Goal: Transaction & Acquisition: Purchase product/service

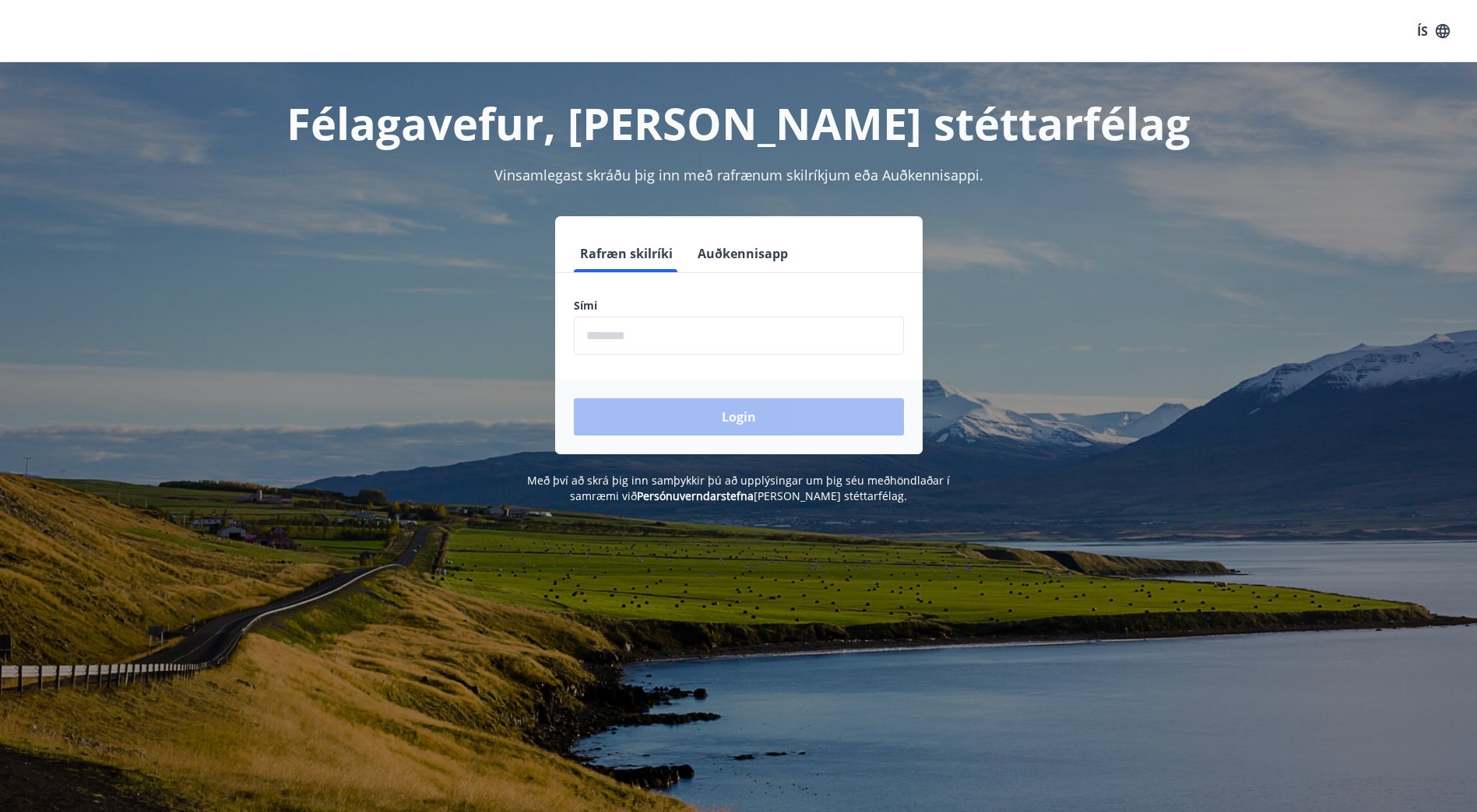
click at [731, 329] on input "phone" at bounding box center [739, 336] width 330 height 38
type input "********"
click at [740, 426] on button "Login" at bounding box center [739, 417] width 330 height 38
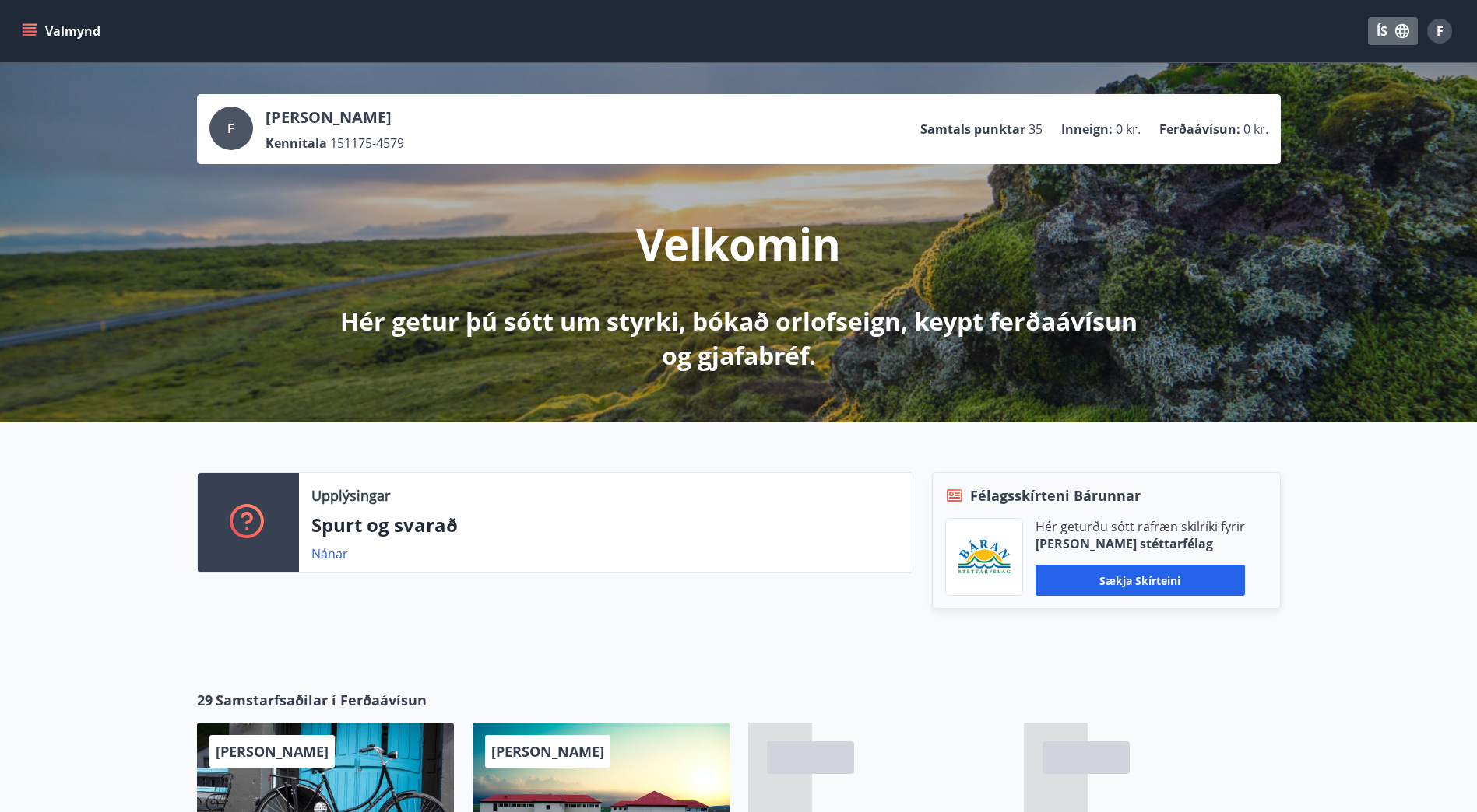
click at [1402, 32] on icon "button" at bounding box center [1402, 31] width 17 height 17
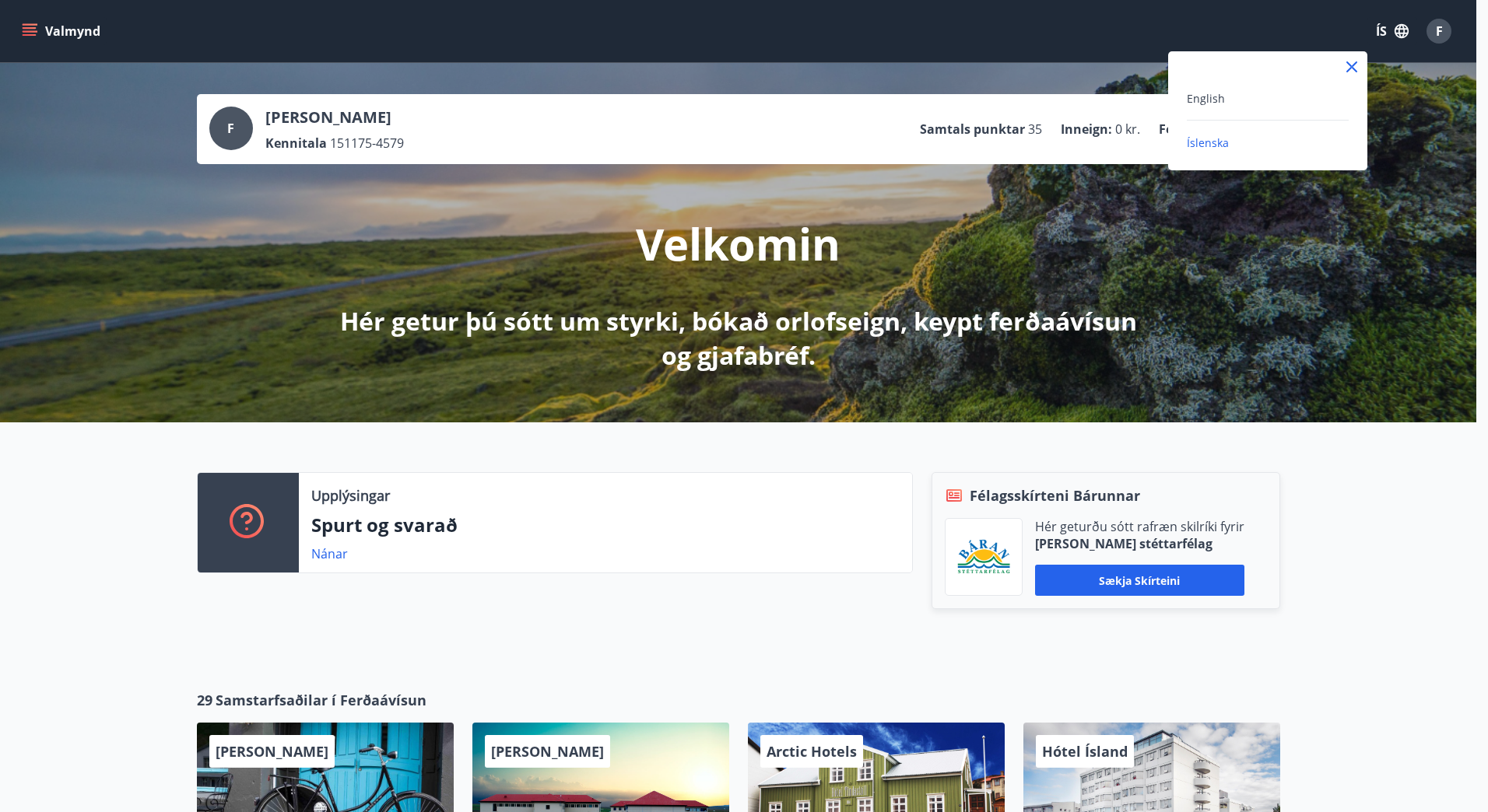
click at [1402, 32] on div at bounding box center [744, 406] width 1488 height 812
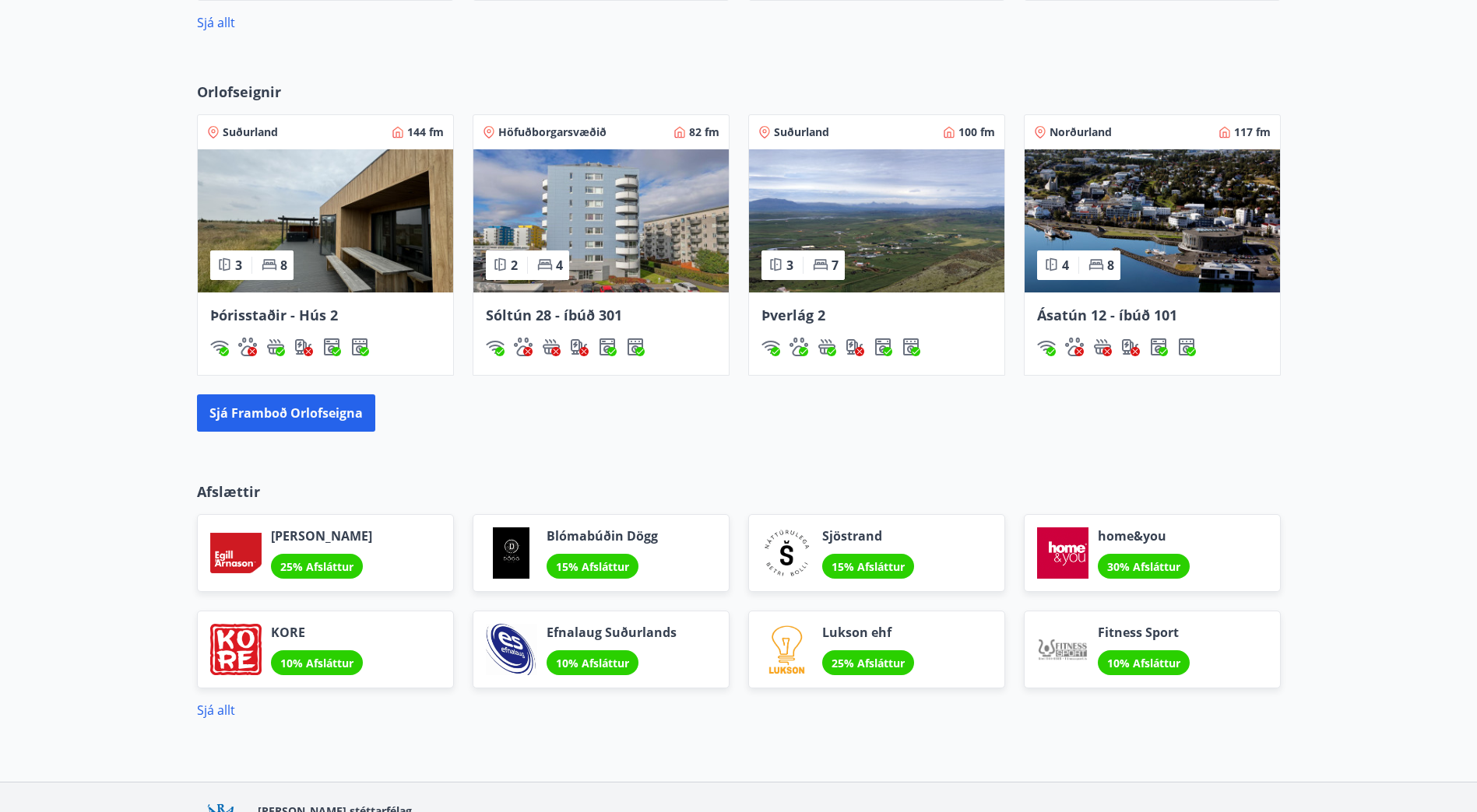
scroll to position [776, 0]
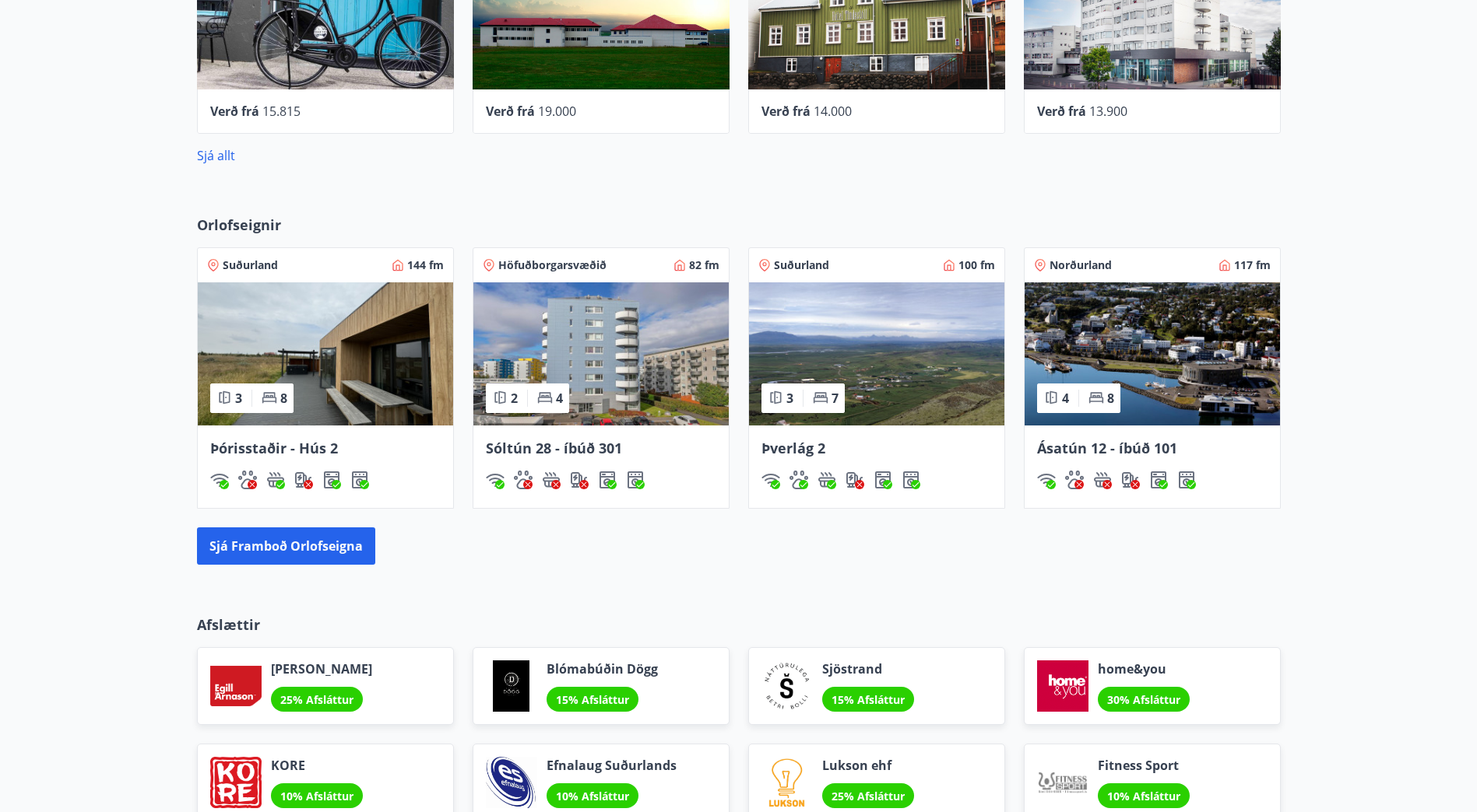
click at [222, 225] on span "Orlofseignir" at bounding box center [239, 224] width 84 height 20
click at [308, 557] on button "Sjá framboð orlofseigna" at bounding box center [286, 546] width 178 height 38
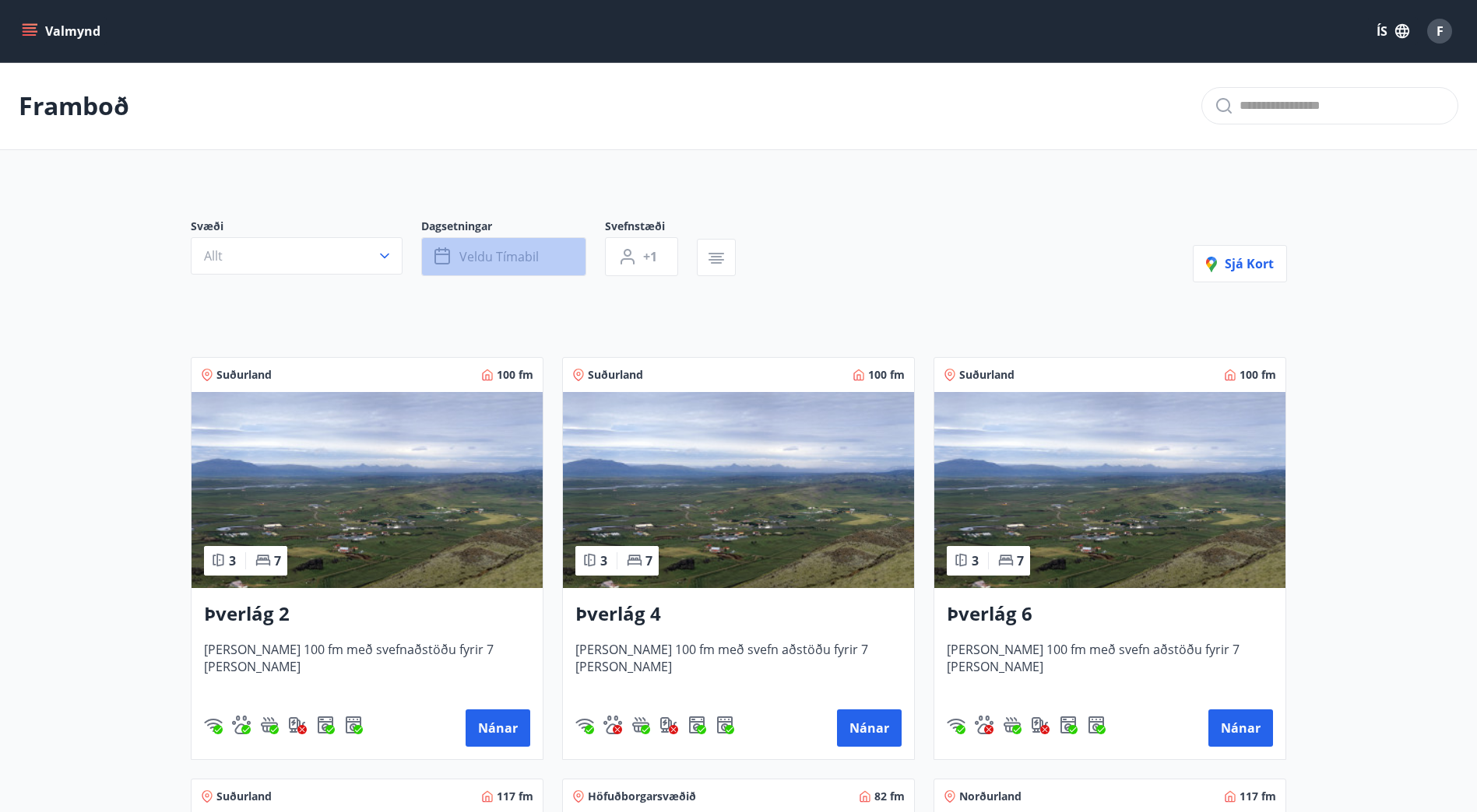
click at [444, 256] on icon "button" at bounding box center [443, 256] width 18 height 18
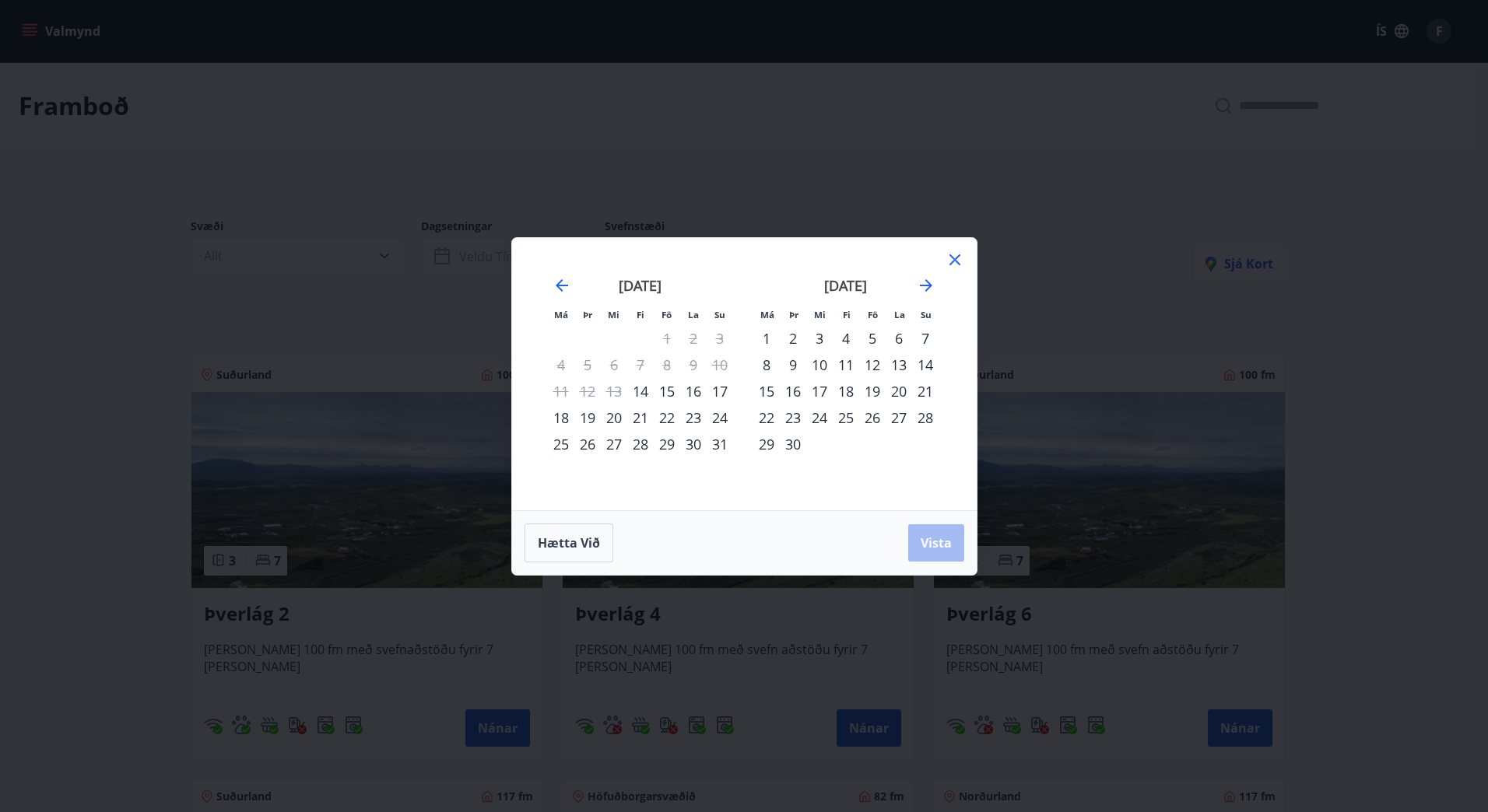
click at [670, 419] on div "22" at bounding box center [666, 418] width 26 height 26
click at [582, 440] on div "26" at bounding box center [587, 444] width 26 height 26
click at [964, 557] on button "Vista" at bounding box center [936, 542] width 56 height 38
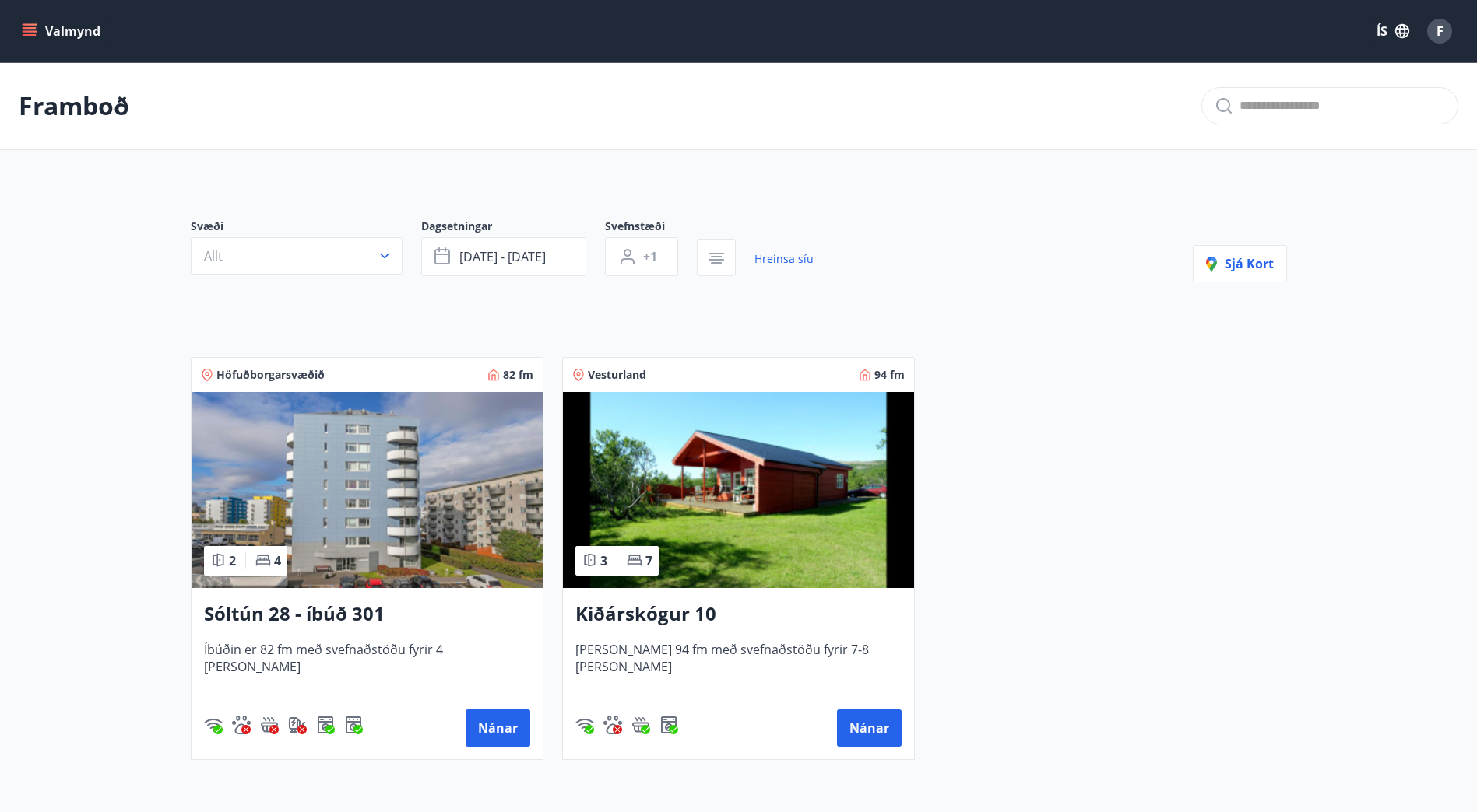
click at [392, 508] on img at bounding box center [366, 490] width 351 height 196
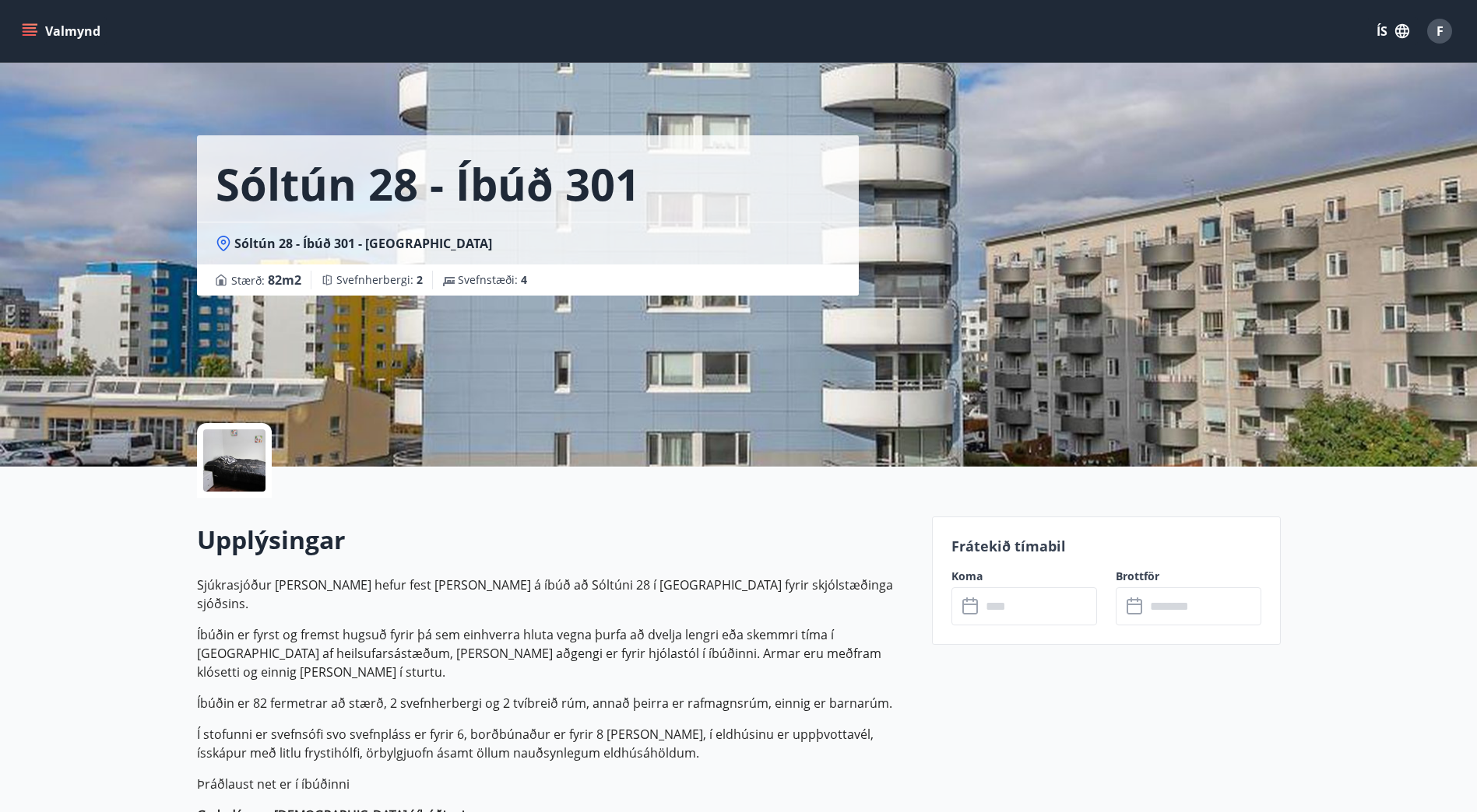
click at [1023, 609] on input "text" at bounding box center [1038, 607] width 116 height 38
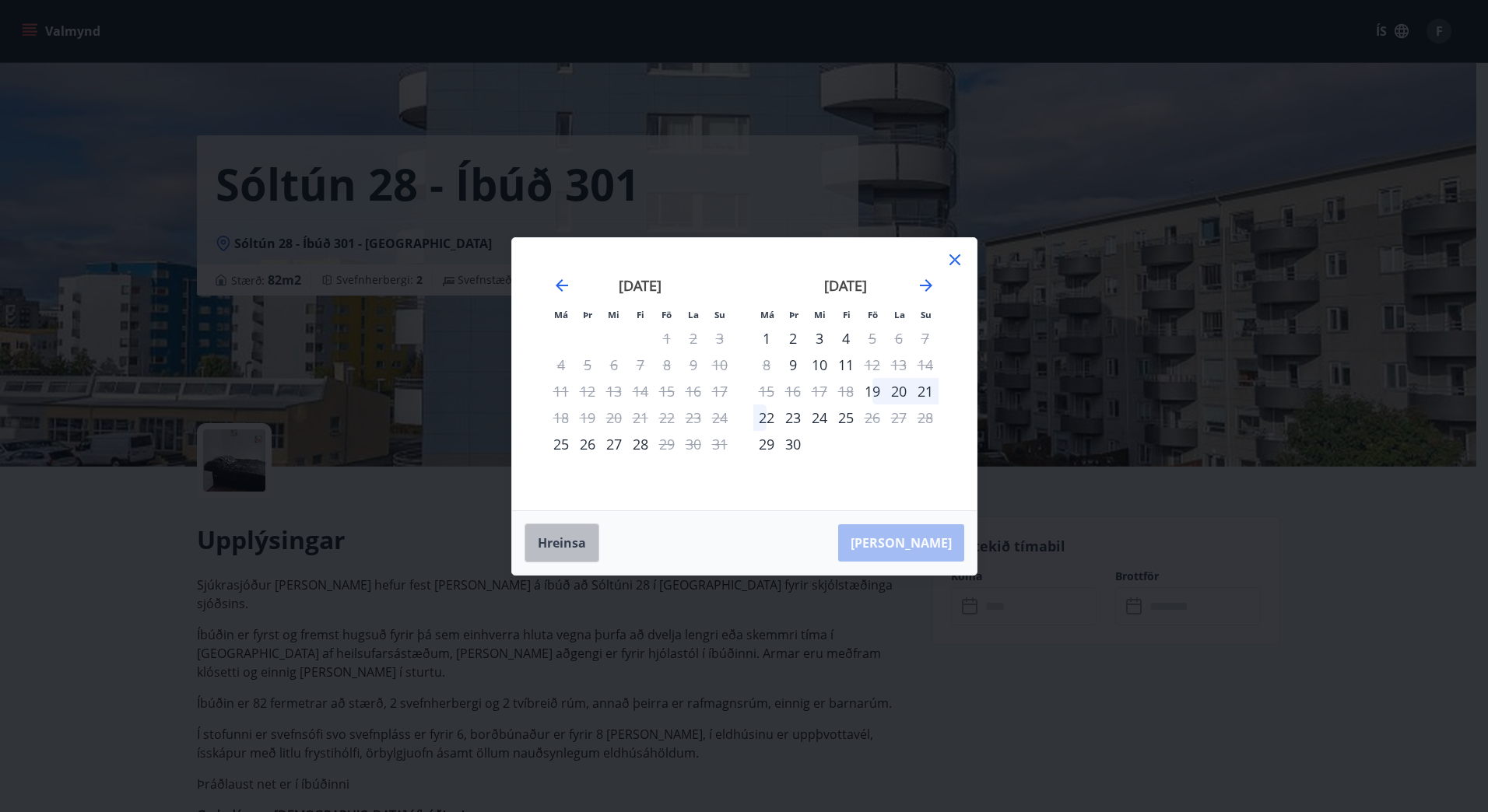
click at [548, 550] on button "Hreinsa" at bounding box center [562, 542] width 75 height 39
click at [667, 416] on div "22" at bounding box center [666, 418] width 26 height 26
click at [966, 254] on div "Má Þr Mi Fi Fö La Su Má Þr Mi Fi Fö La Su júlí 2025 1 2 3 4 5 6 7 8 9 10 11 12 …" at bounding box center [744, 374] width 465 height 272
click at [957, 263] on icon at bounding box center [954, 259] width 18 height 18
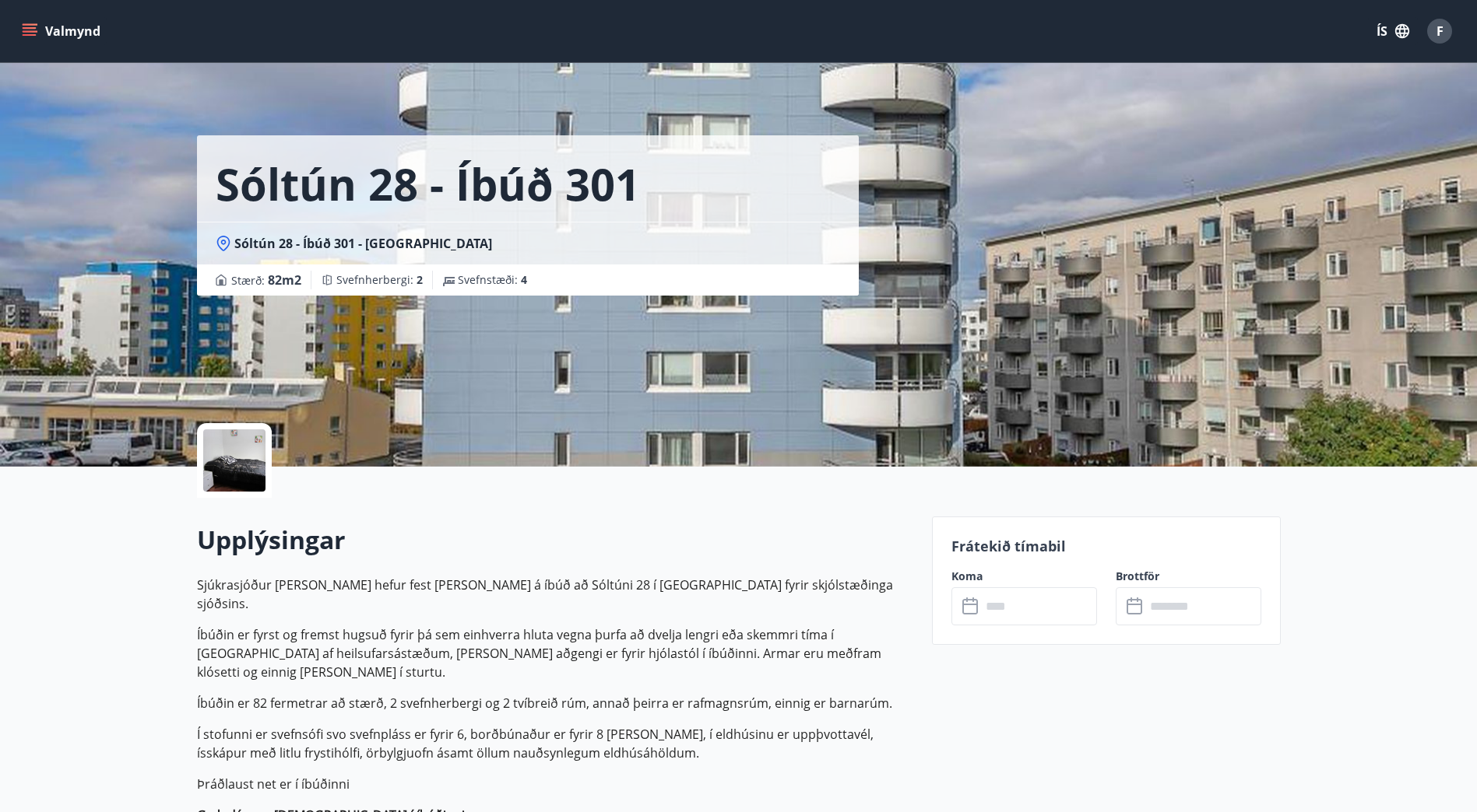
click at [75, 28] on button "Valmynd" at bounding box center [62, 31] width 88 height 28
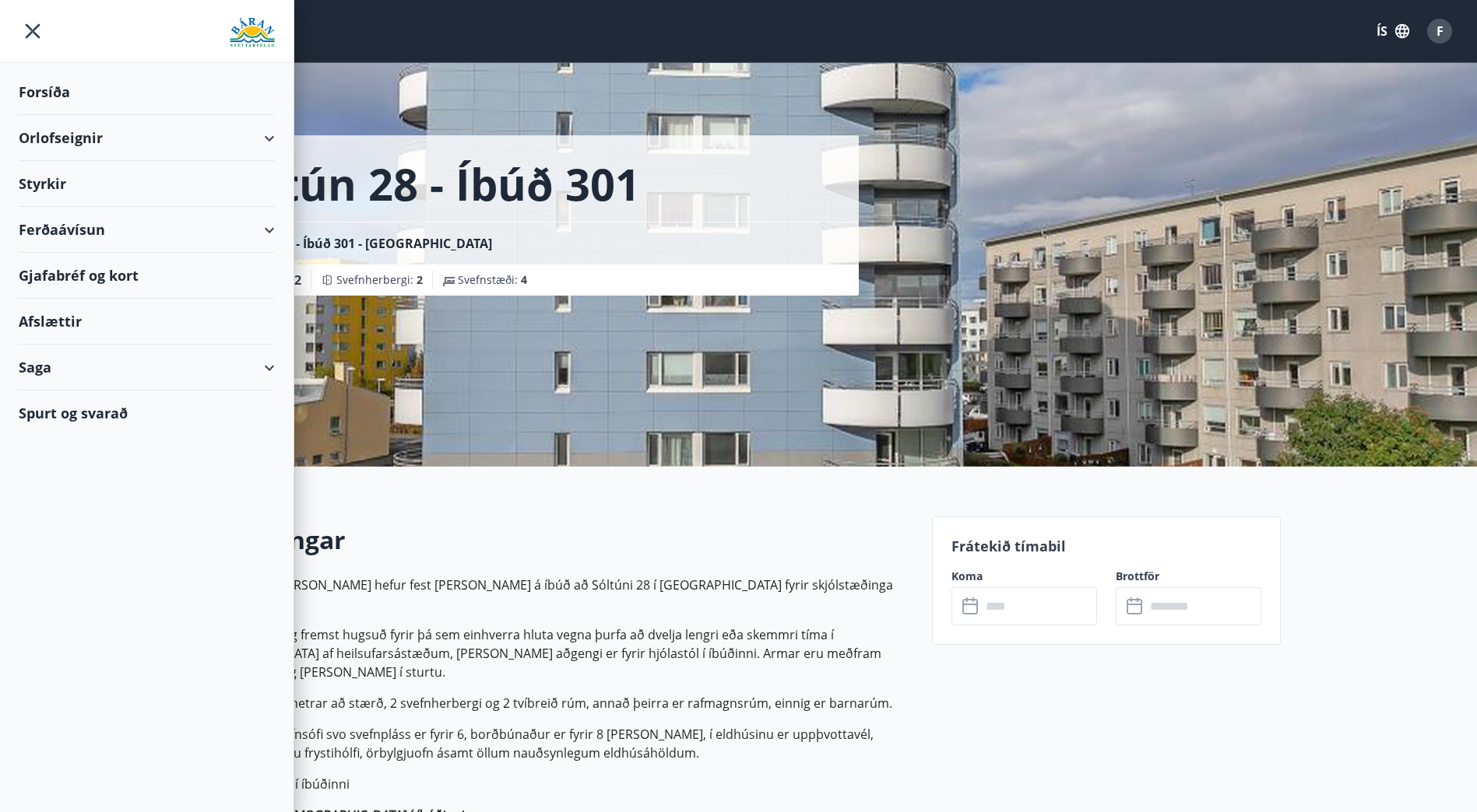
click at [277, 134] on icon at bounding box center [269, 138] width 18 height 18
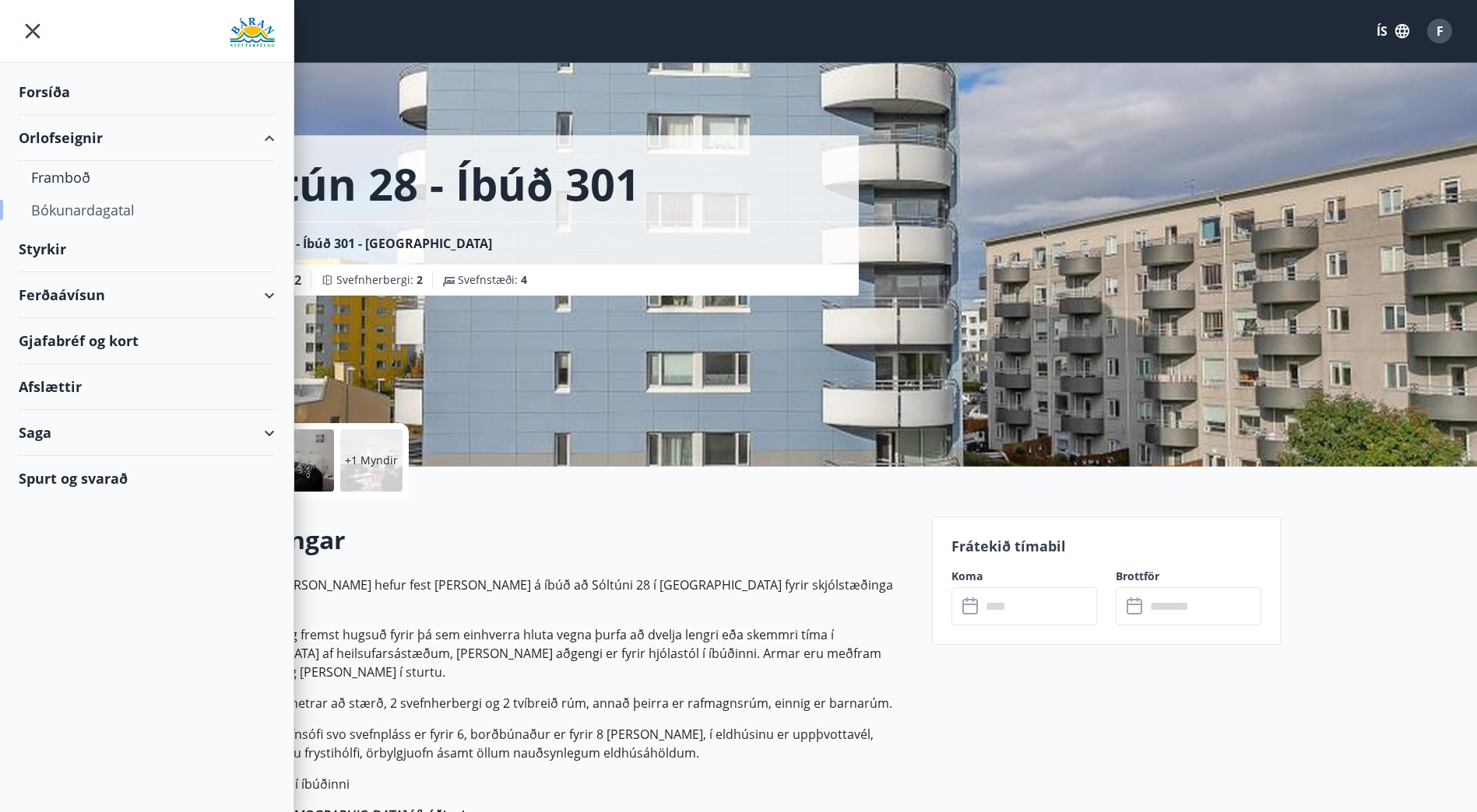
click at [86, 212] on div "Bókunardagatal" at bounding box center [147, 209] width 231 height 32
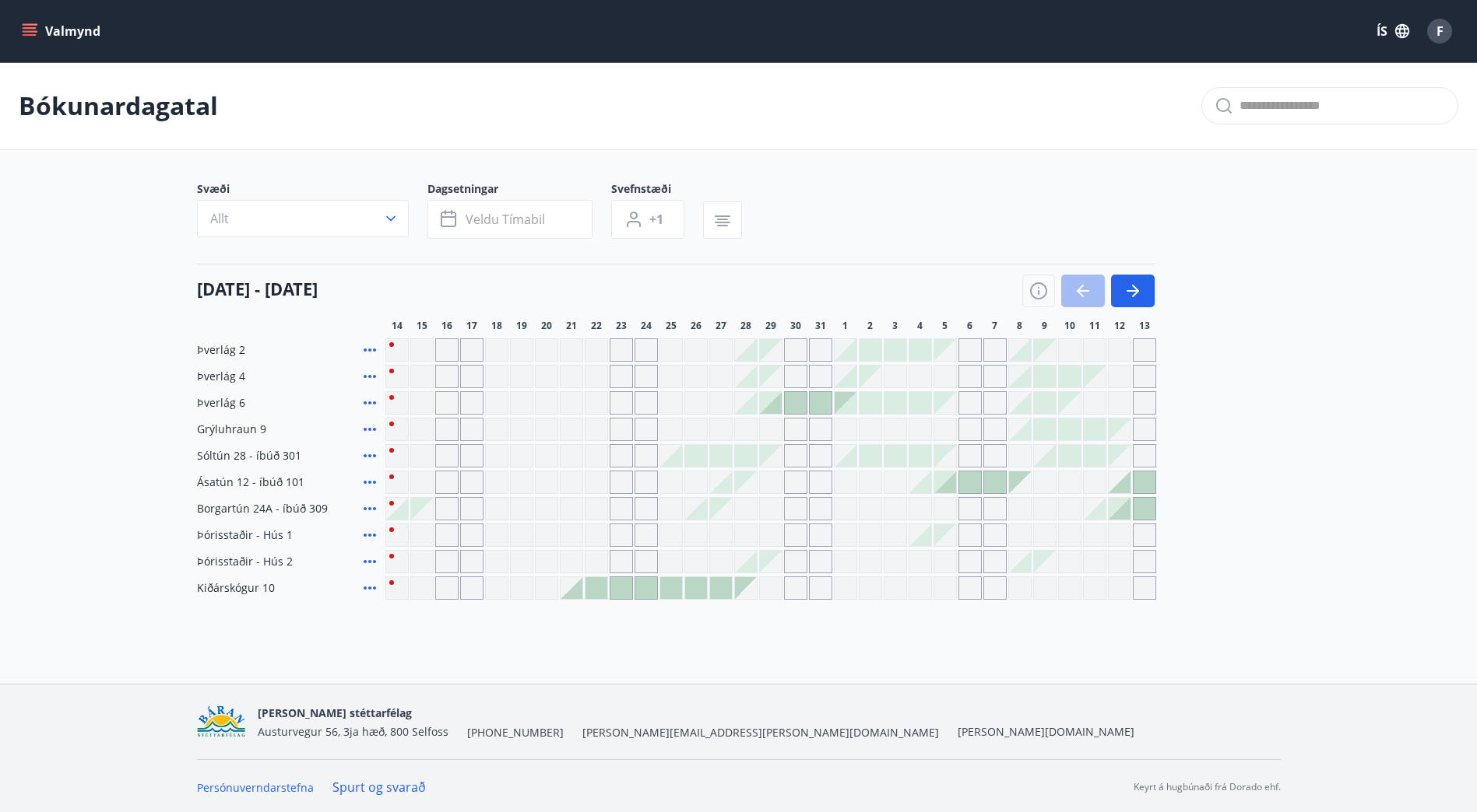
click at [721, 461] on div at bounding box center [721, 455] width 22 height 22
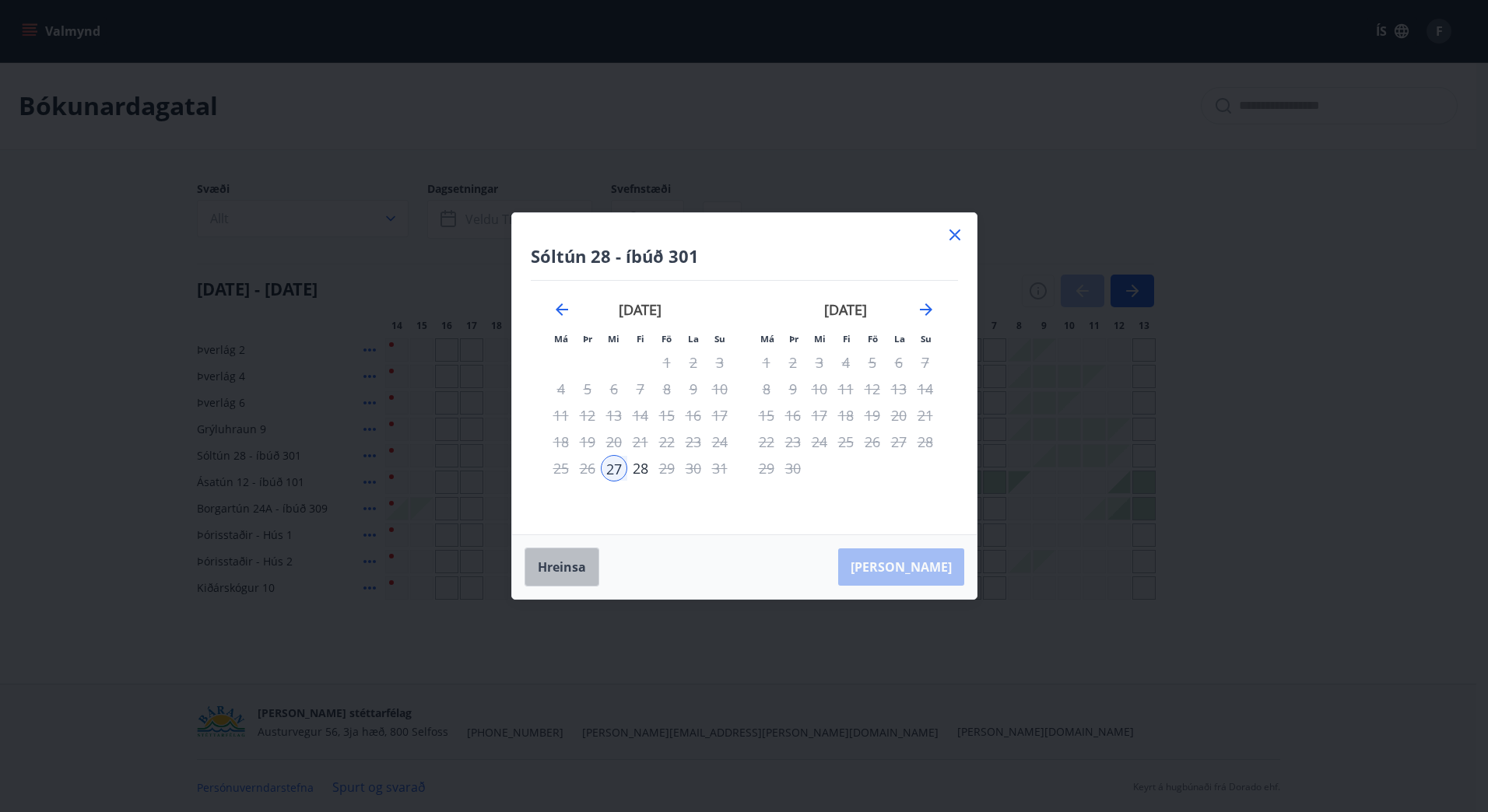
click at [567, 567] on button "Hreinsa" at bounding box center [562, 567] width 75 height 39
click at [960, 235] on icon at bounding box center [954, 235] width 18 height 18
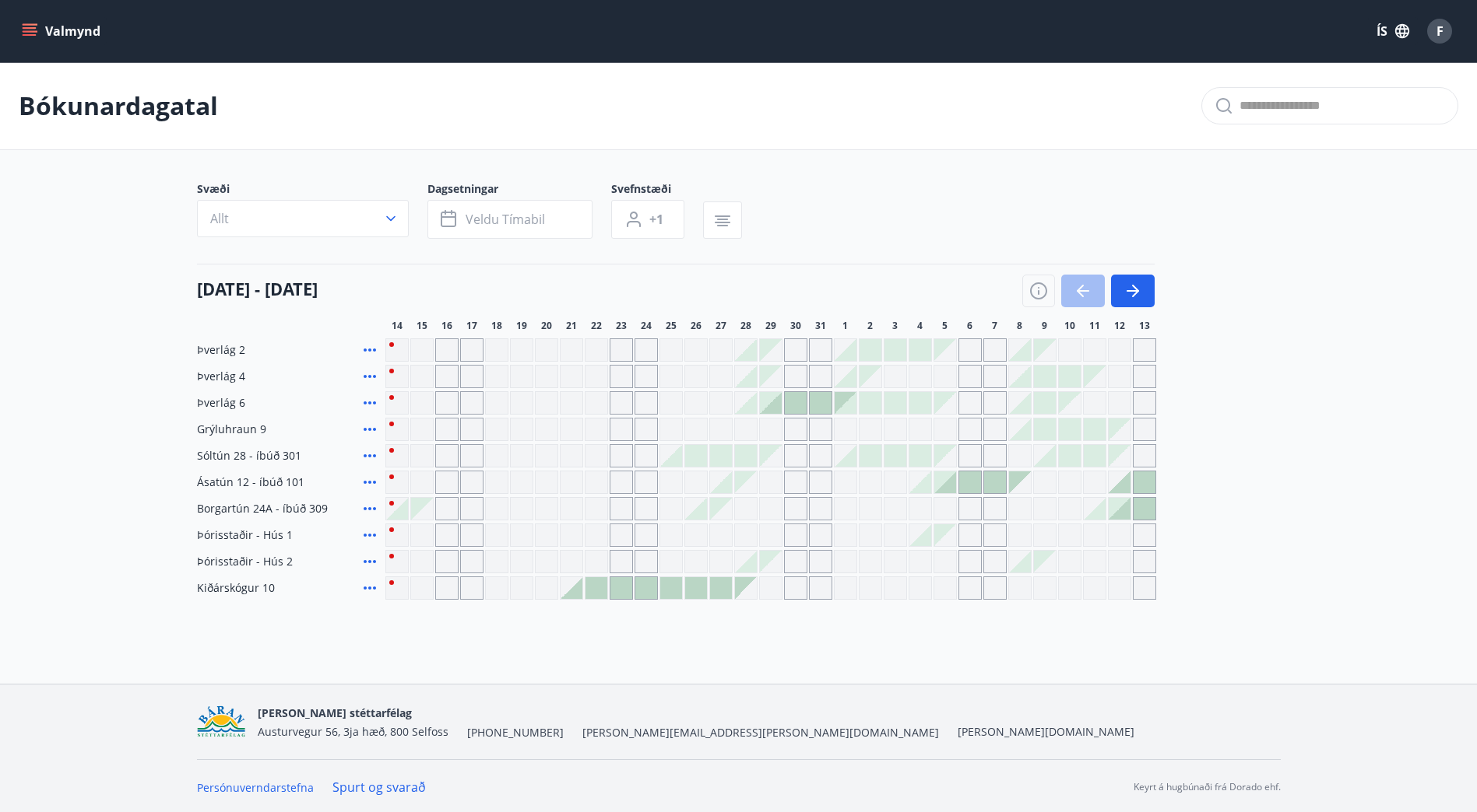
scroll to position [3, 0]
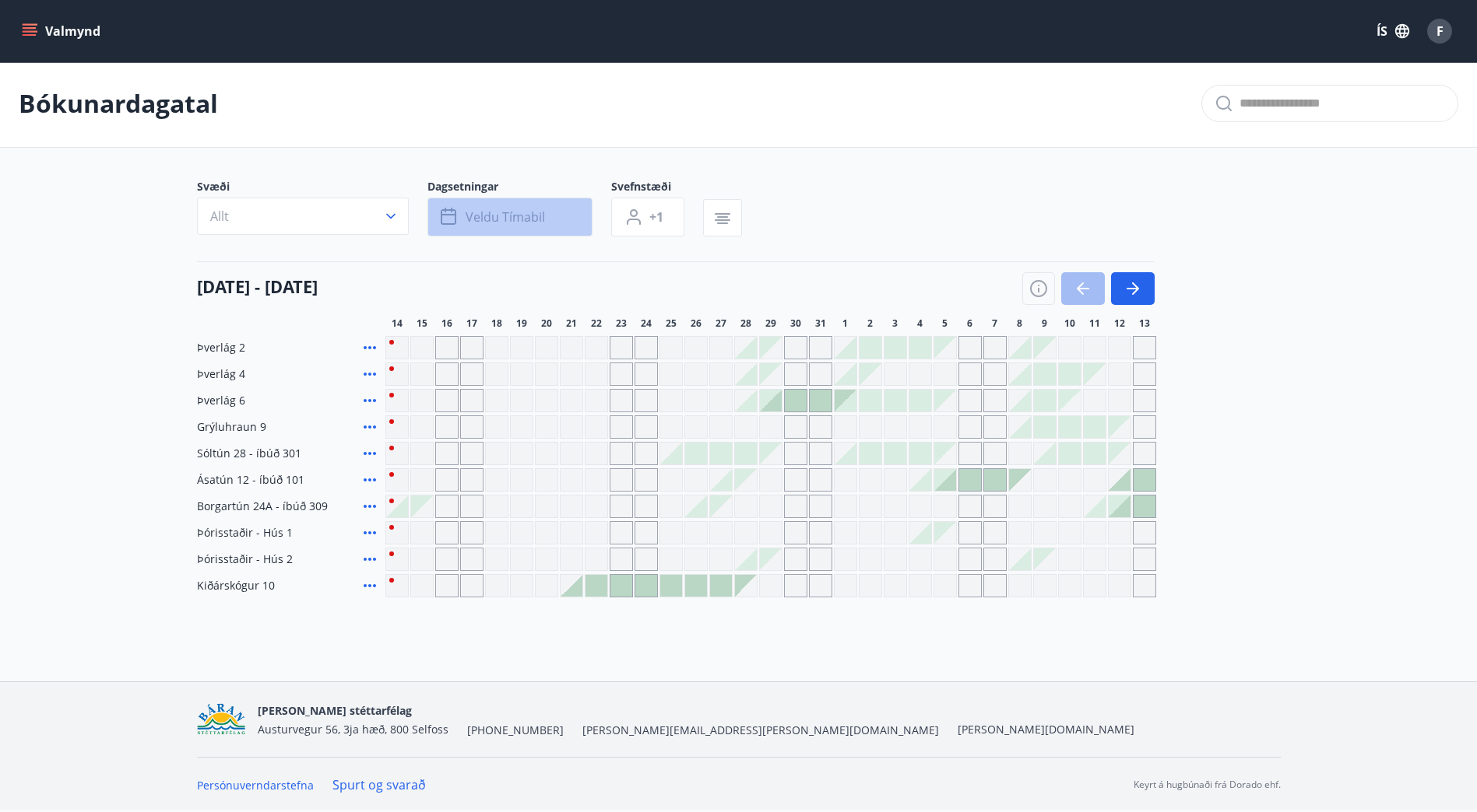
click at [530, 220] on span "Veldu tímabil" at bounding box center [505, 217] width 79 height 17
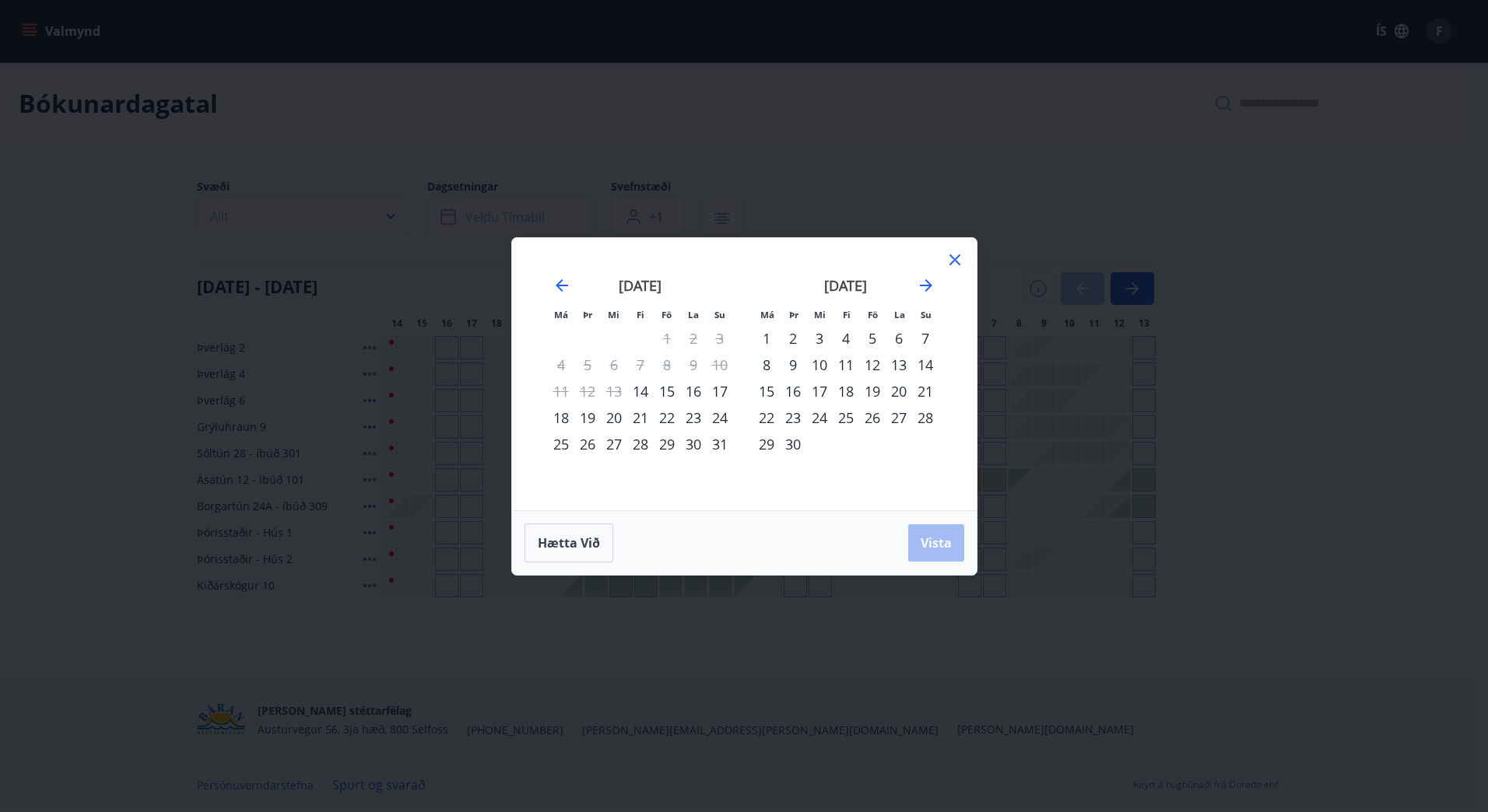
click at [668, 415] on div "22" at bounding box center [666, 418] width 26 height 26
click at [556, 448] on div "25" at bounding box center [561, 444] width 26 height 26
click at [936, 547] on span "Vista" at bounding box center [936, 543] width 31 height 17
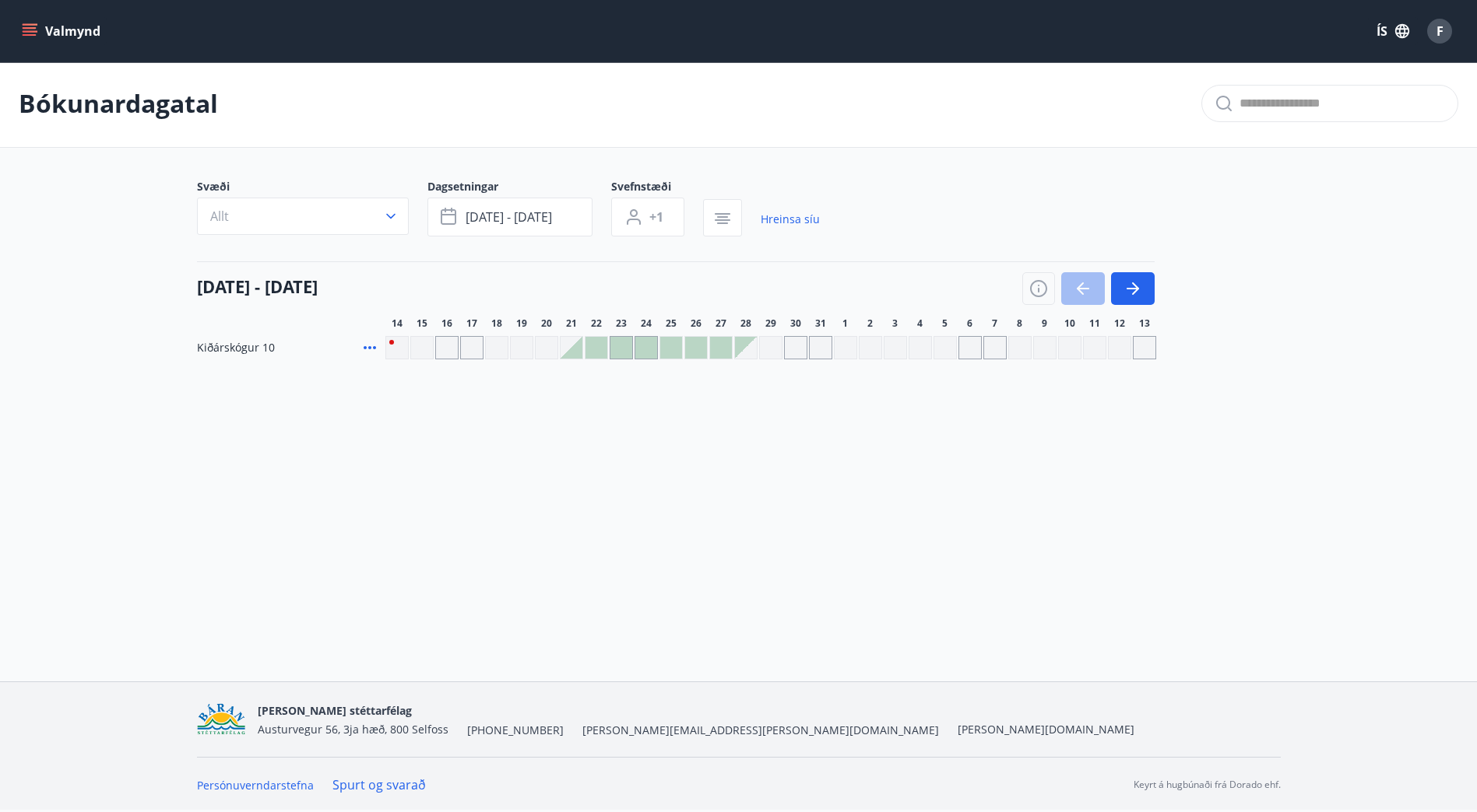
click at [215, 348] on span "Kiðárskógur 10" at bounding box center [236, 348] width 78 height 16
click at [239, 343] on span "Kiðárskógur 10" at bounding box center [236, 348] width 78 height 16
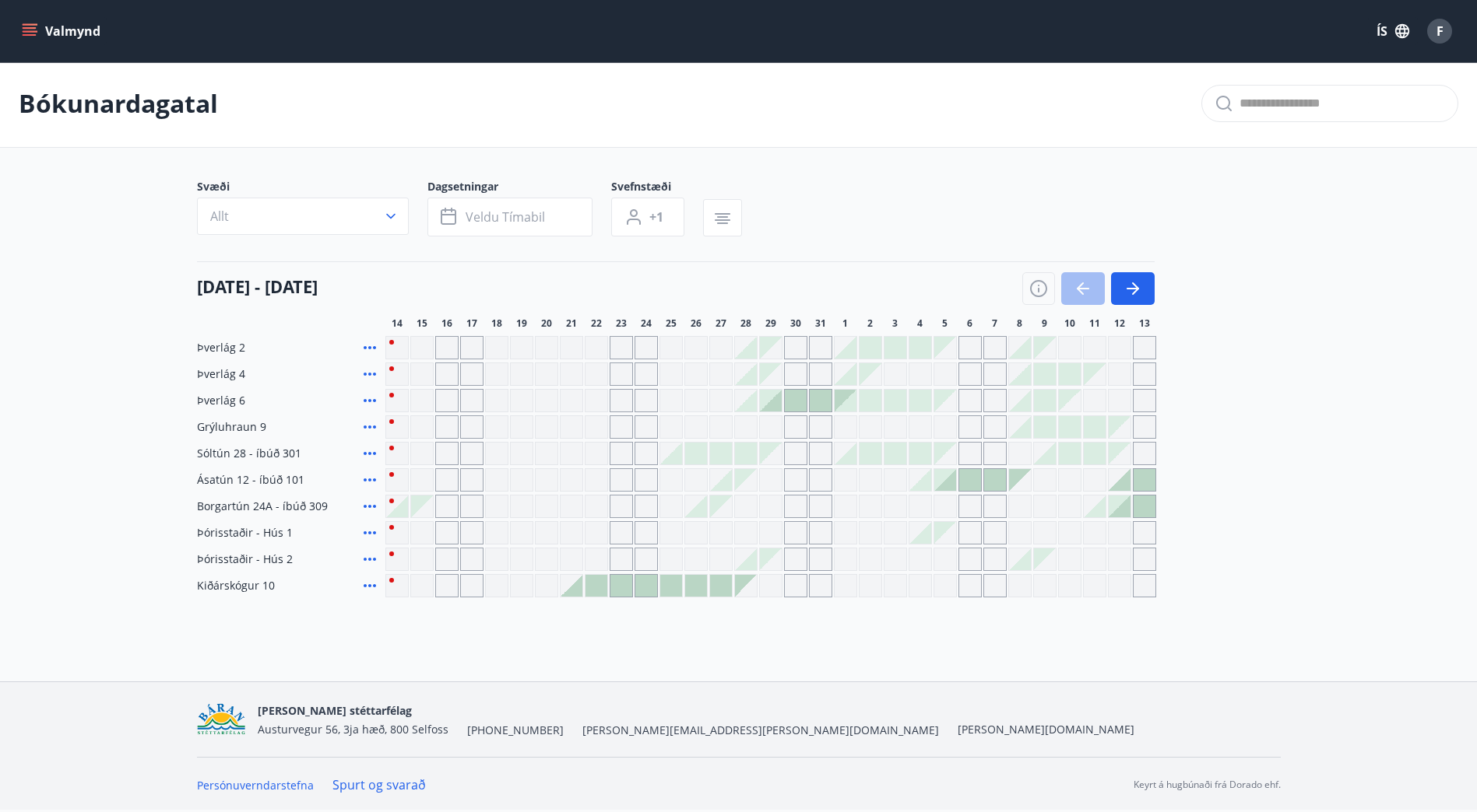
click at [21, 32] on button "Valmynd" at bounding box center [62, 31] width 88 height 28
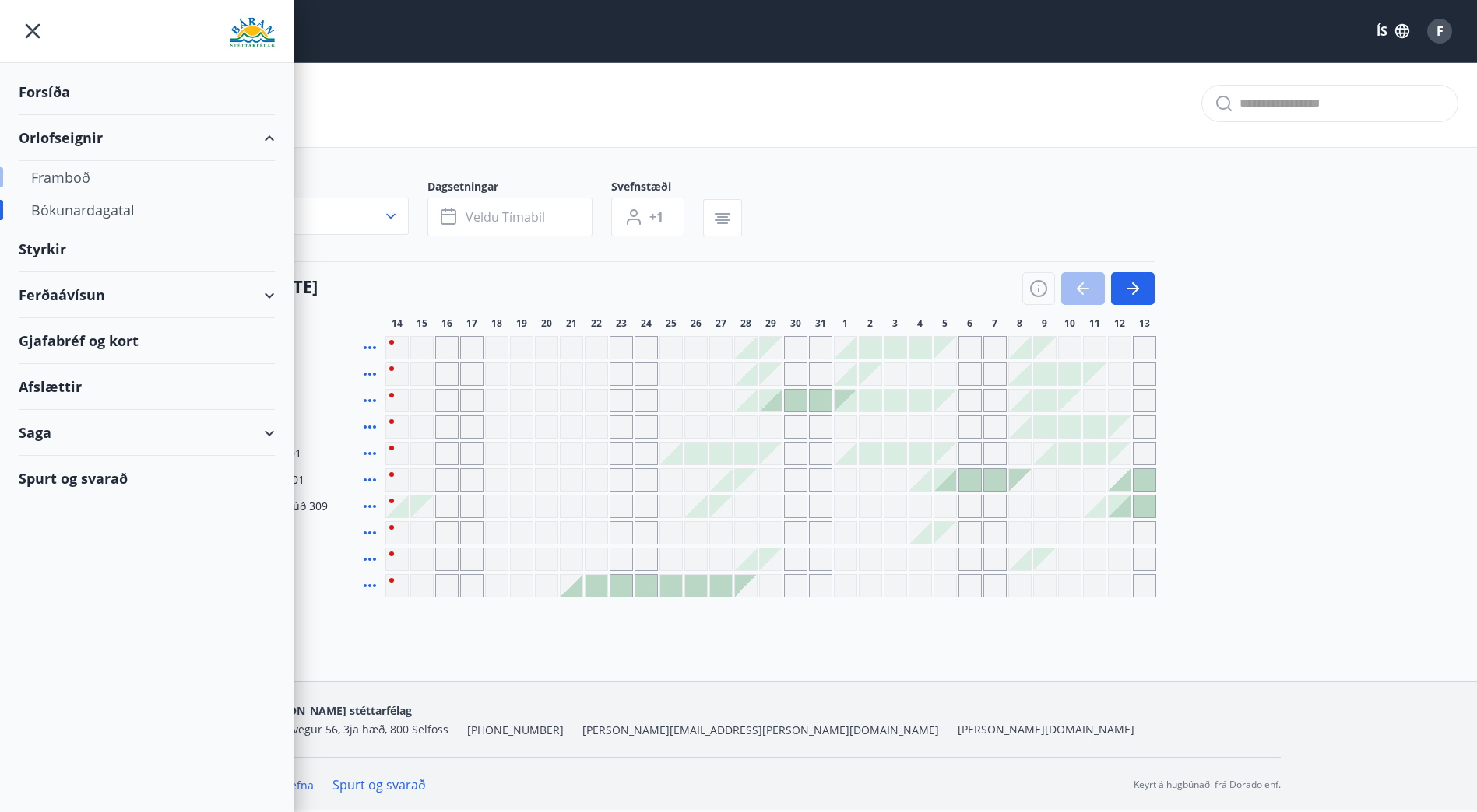
click at [75, 178] on div "Framboð" at bounding box center [147, 177] width 231 height 32
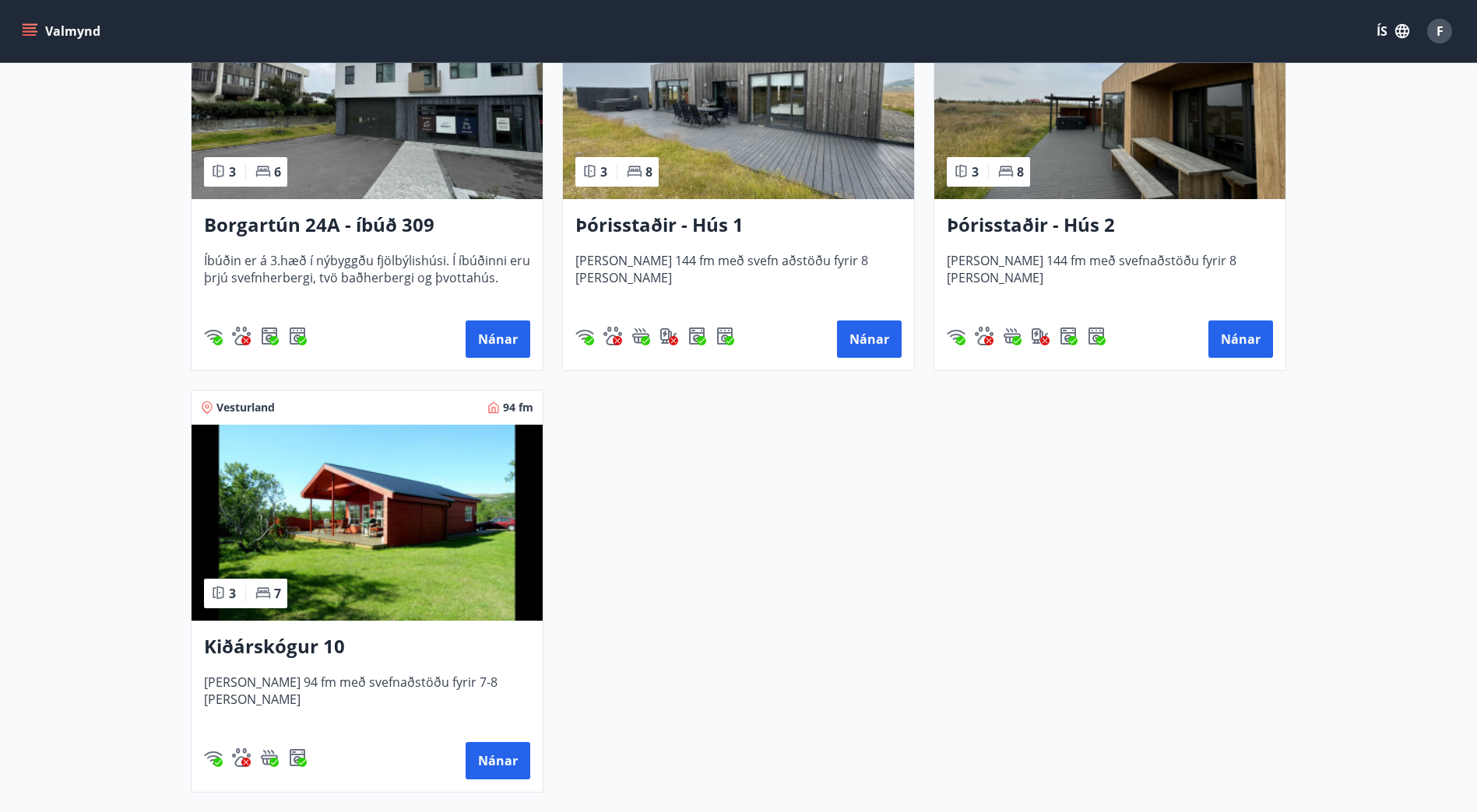
scroll to position [1245, 0]
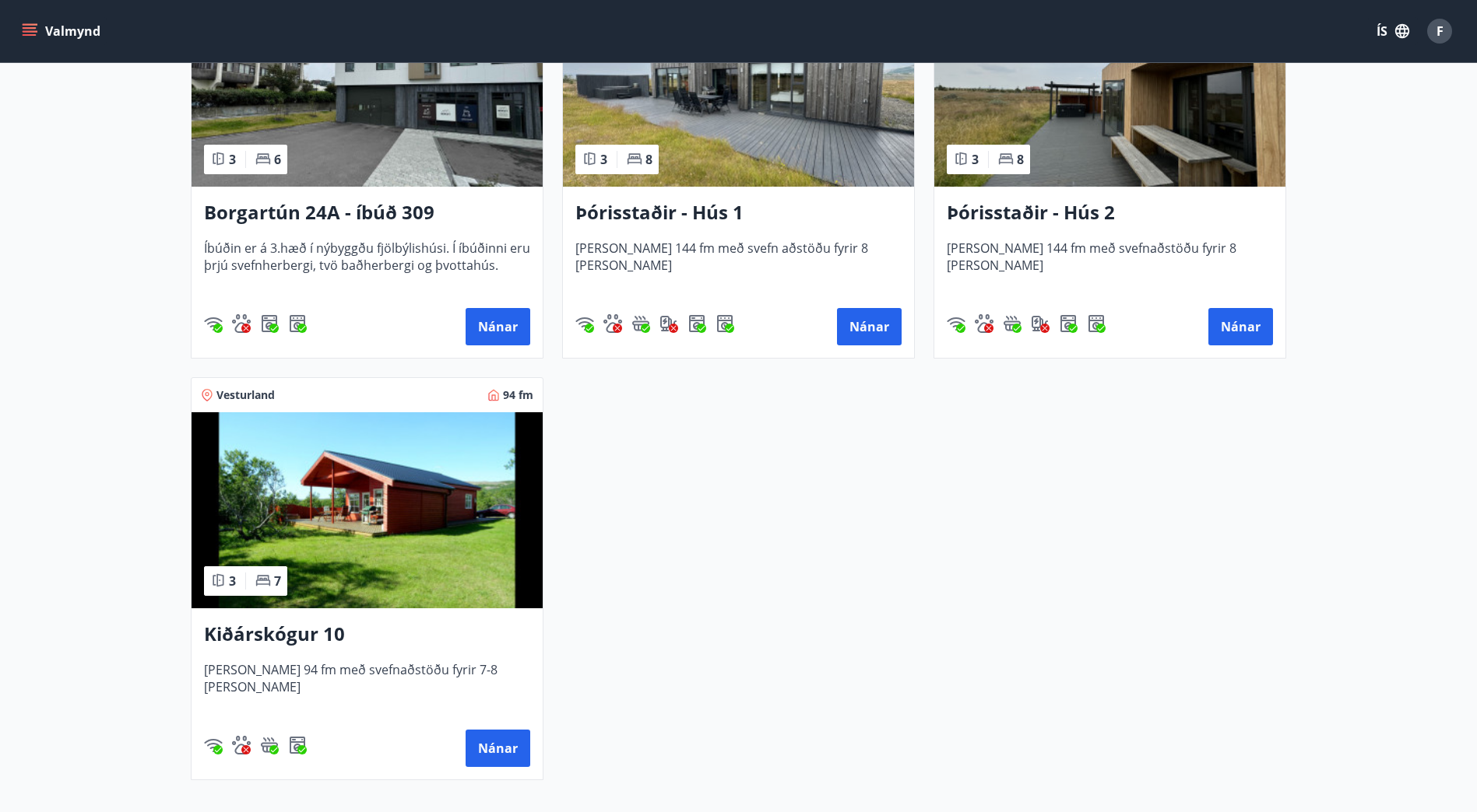
click at [371, 534] on img at bounding box center [366, 510] width 351 height 196
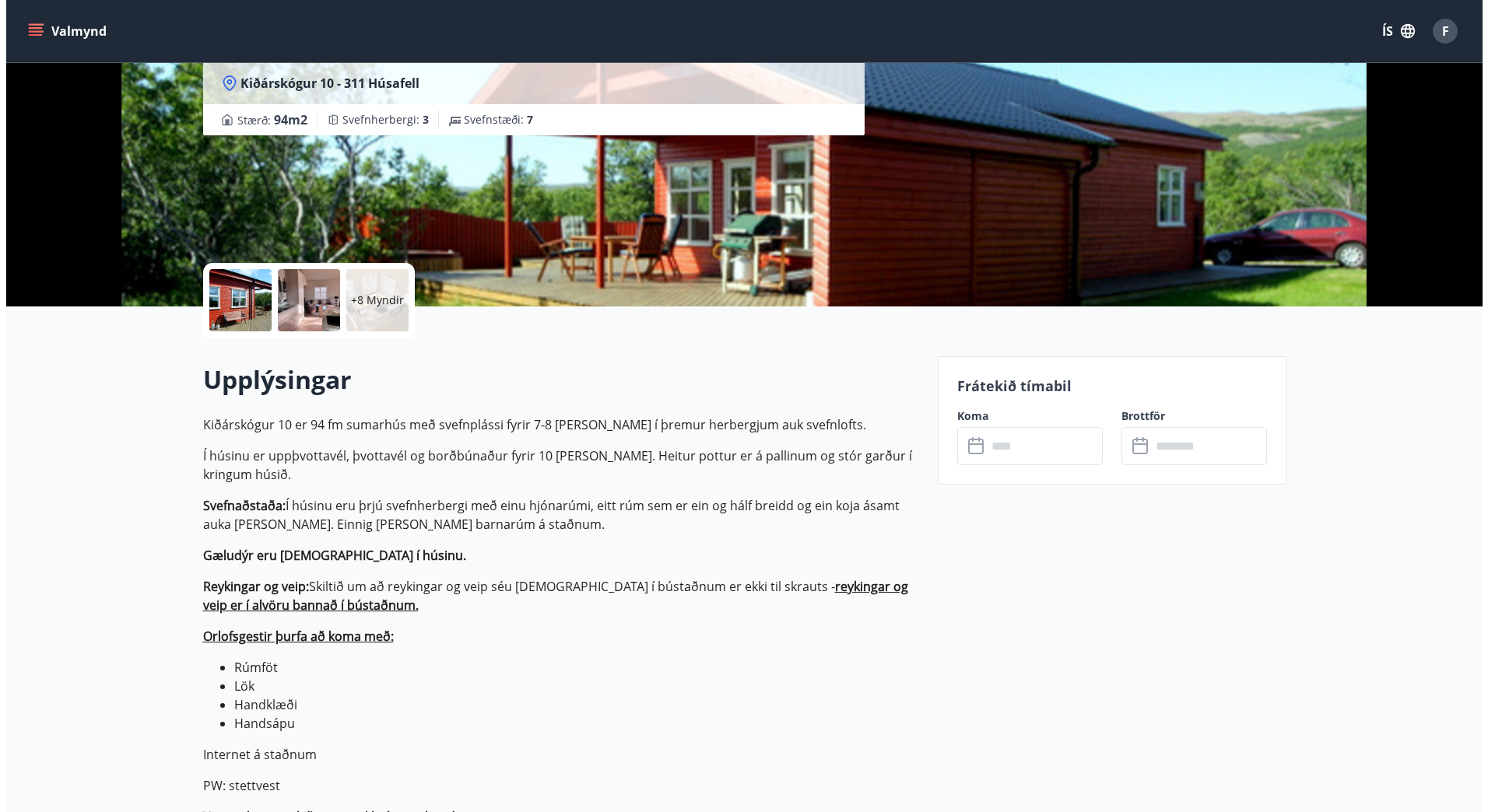
scroll to position [155, 0]
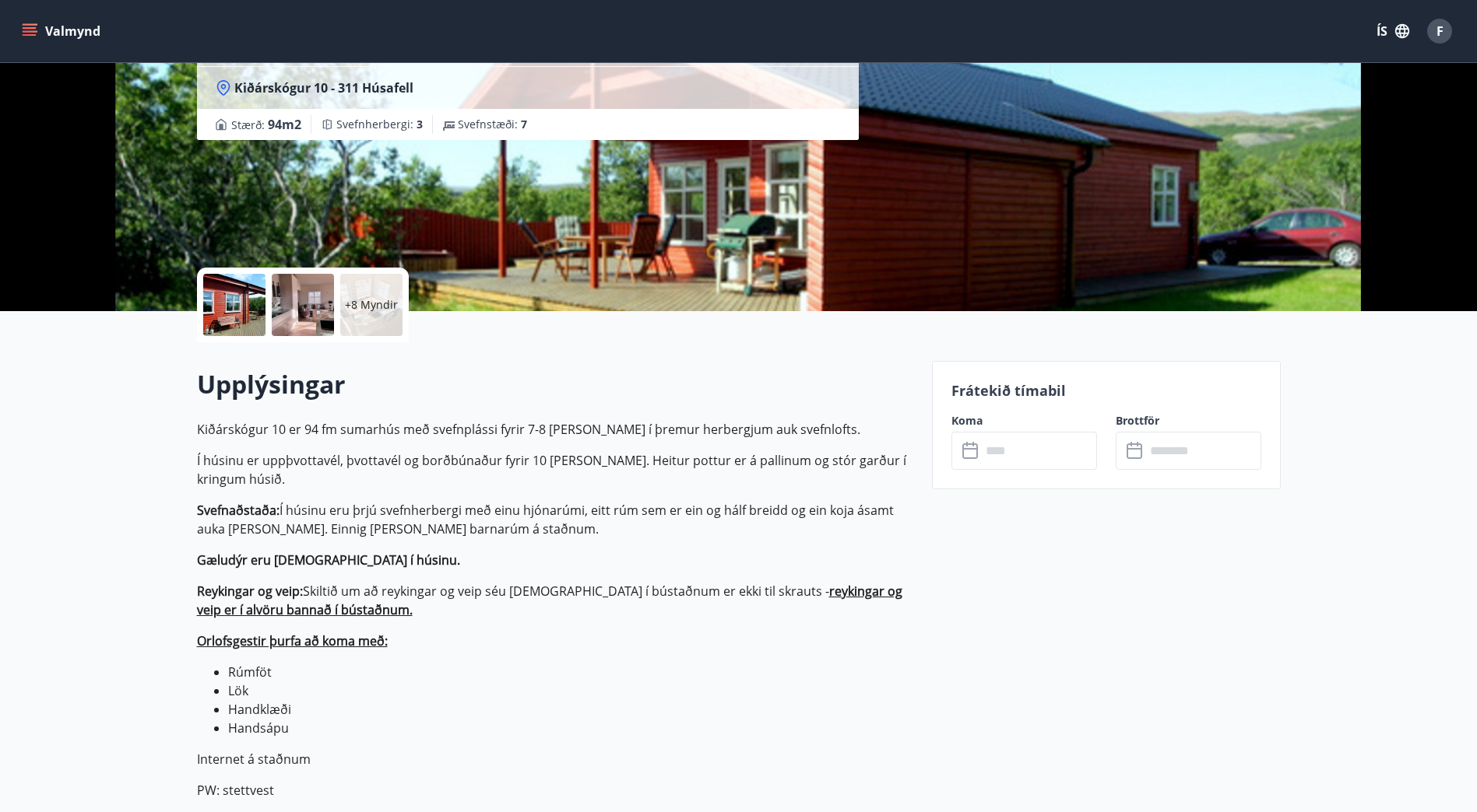
click at [369, 306] on p "+8 Myndir" at bounding box center [371, 305] width 53 height 16
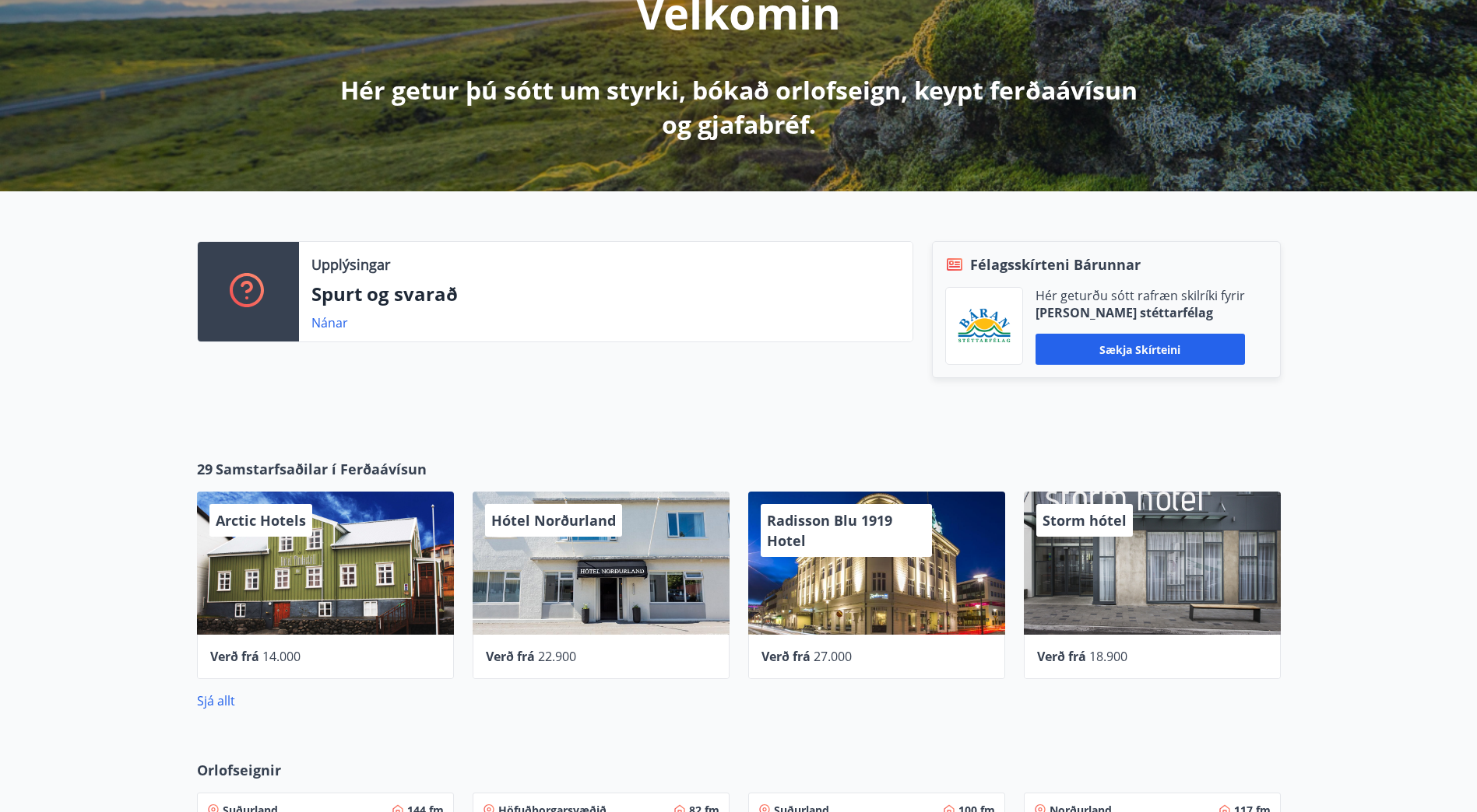
scroll to position [234, 0]
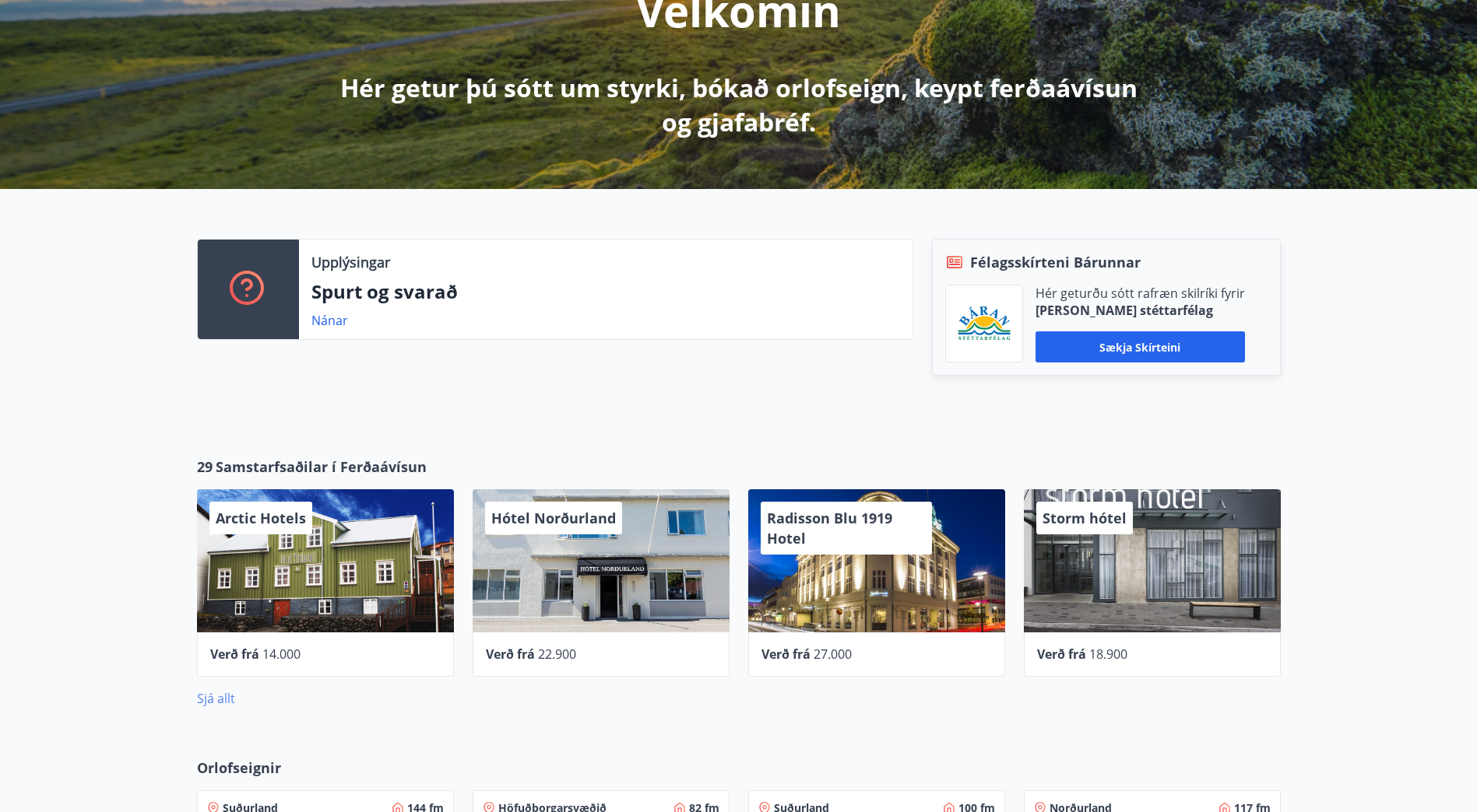
click at [223, 693] on link "Sjá allt" at bounding box center [216, 699] width 38 height 17
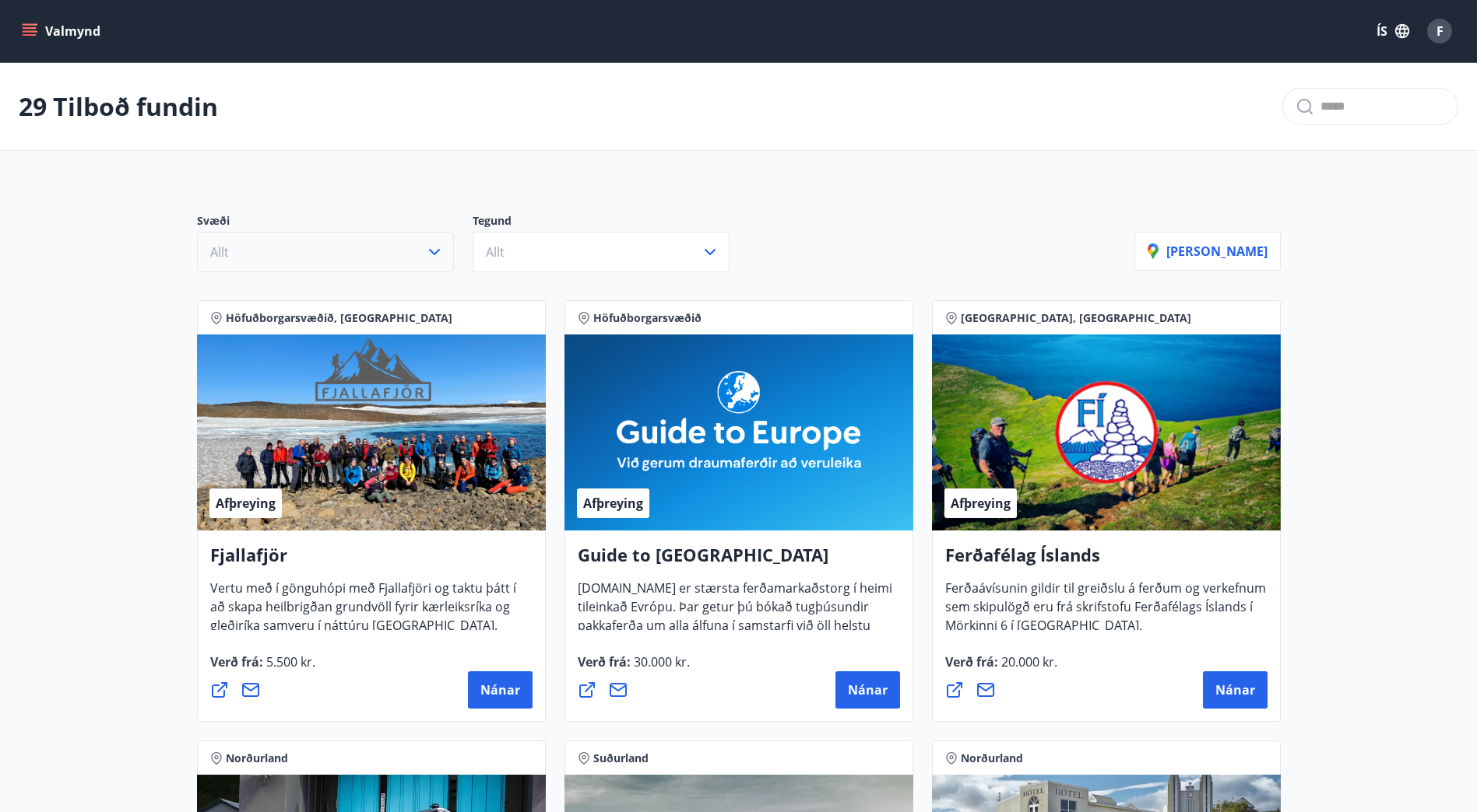
click at [429, 249] on icon "button" at bounding box center [434, 251] width 18 height 18
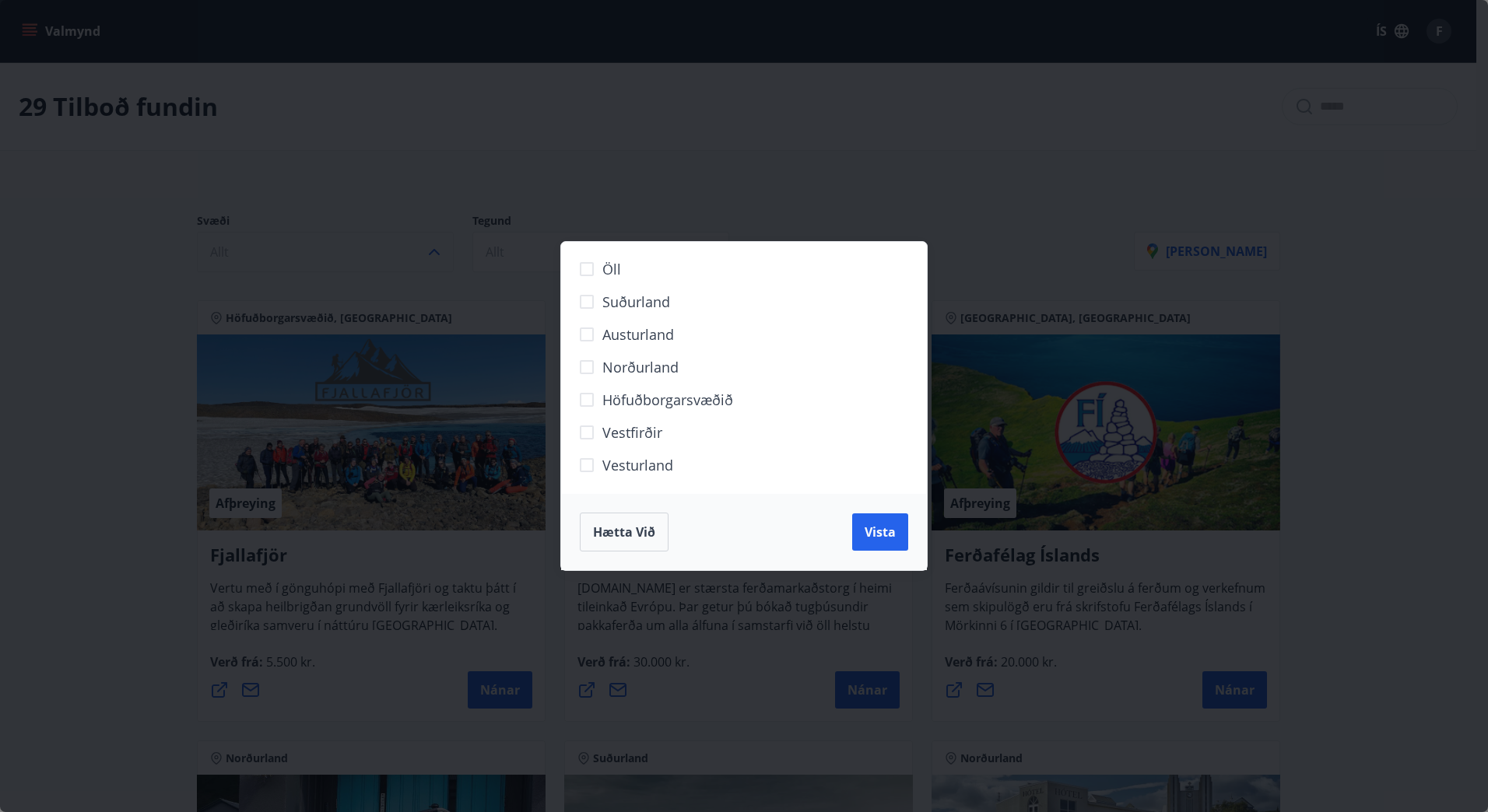
click at [723, 398] on span "Höfuðborgarsvæðið" at bounding box center [668, 399] width 131 height 20
click at [872, 537] on span "Vista" at bounding box center [880, 532] width 31 height 17
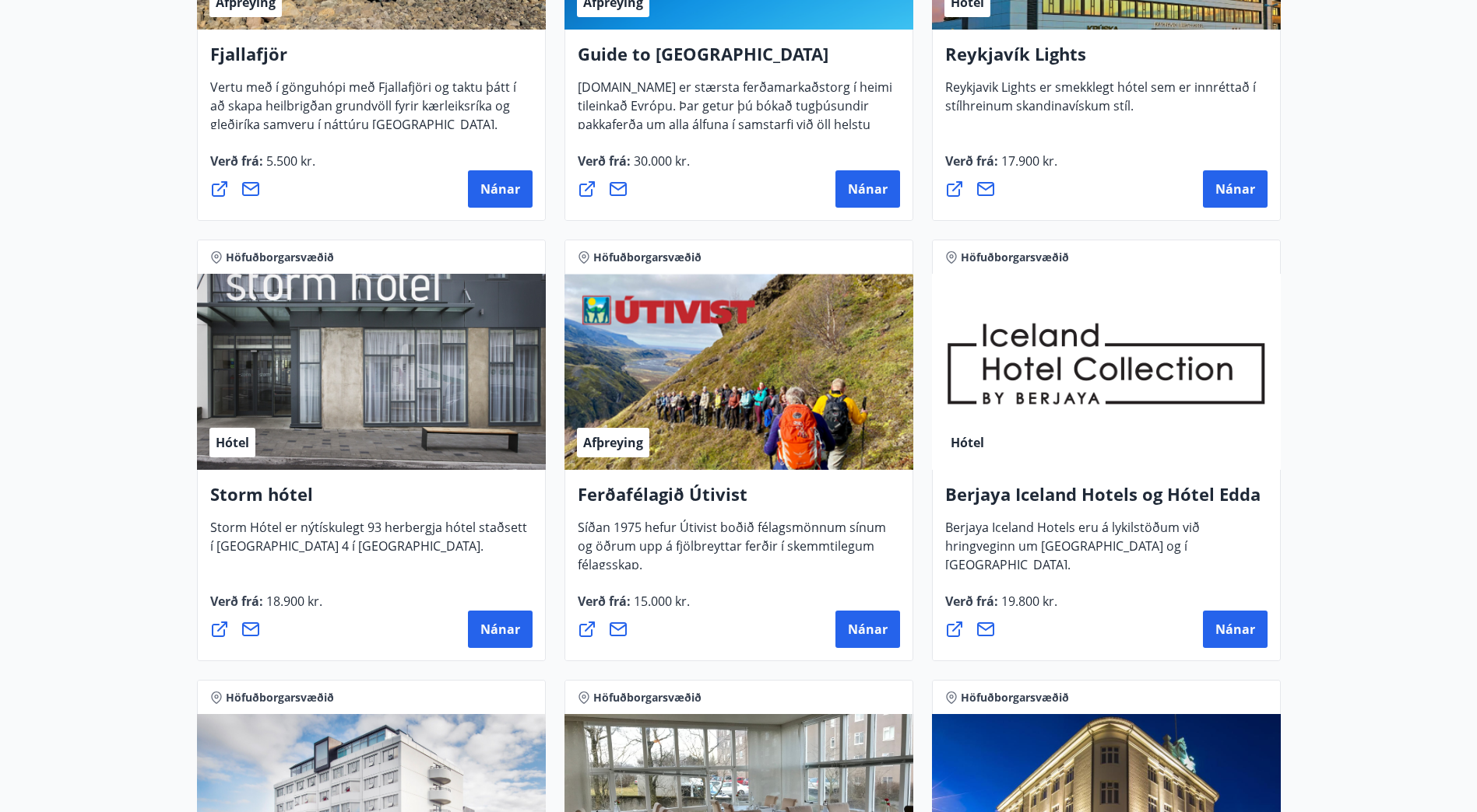
scroll to position [856, 0]
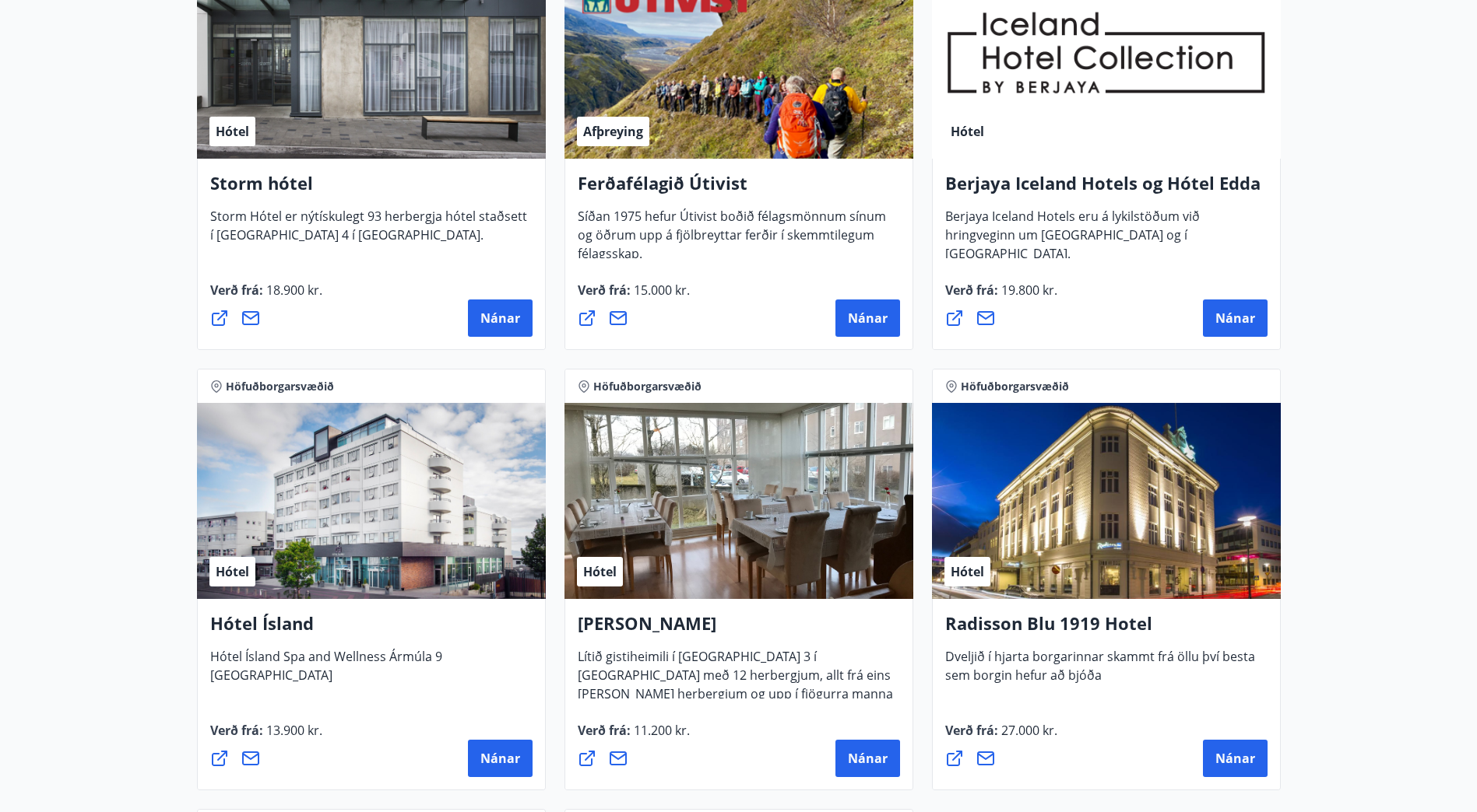
click at [1092, 501] on div "Hótel" at bounding box center [1106, 501] width 349 height 196
click at [1217, 780] on div "Radisson Blu 1919 Hotel Dveljið í hjarta borgarinnar skammt frá öllu því besta …" at bounding box center [1106, 694] width 349 height 191
click at [1225, 758] on span "Nánar" at bounding box center [1235, 759] width 40 height 17
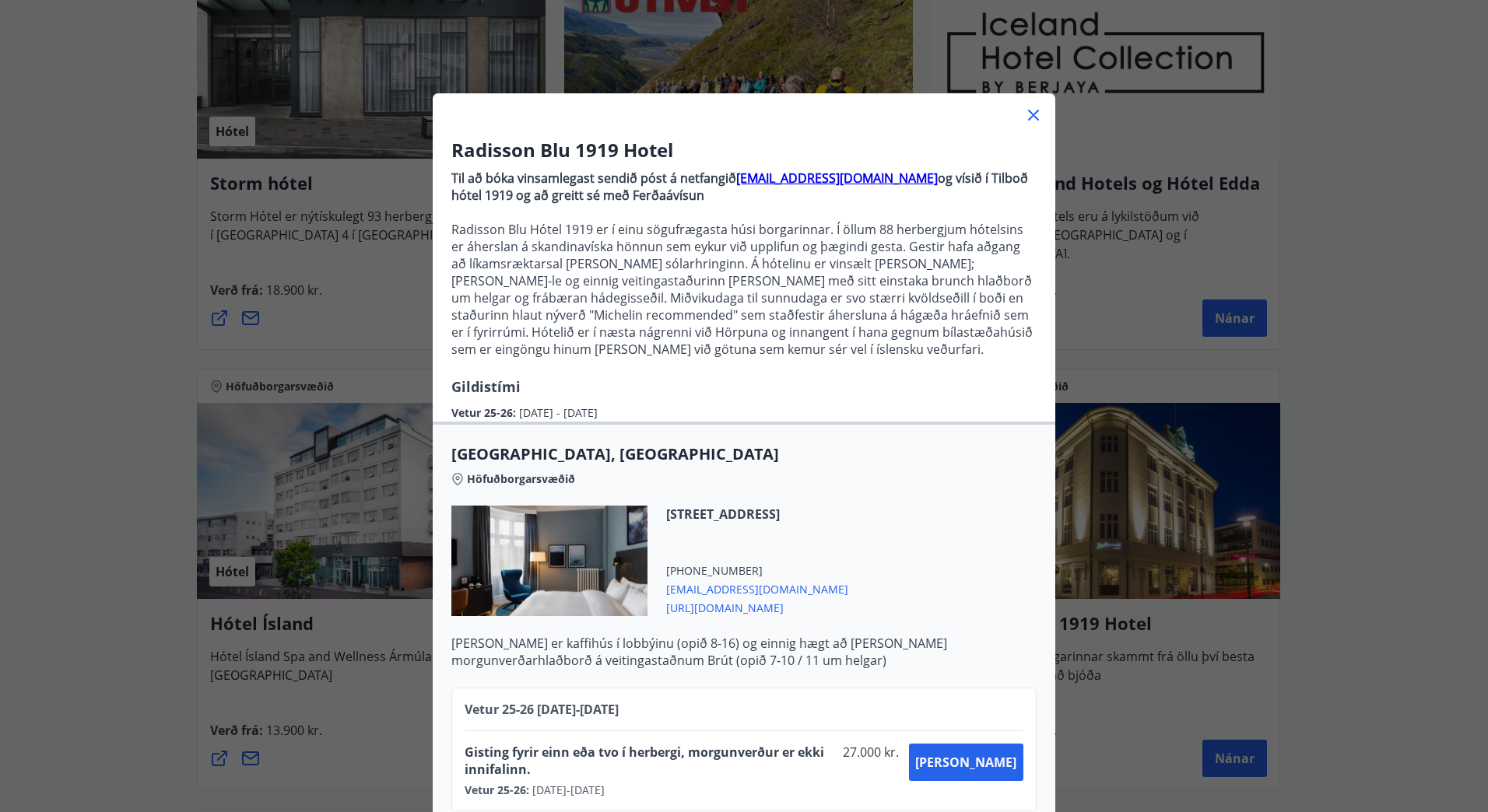
click at [1032, 111] on icon at bounding box center [1034, 115] width 10 height 10
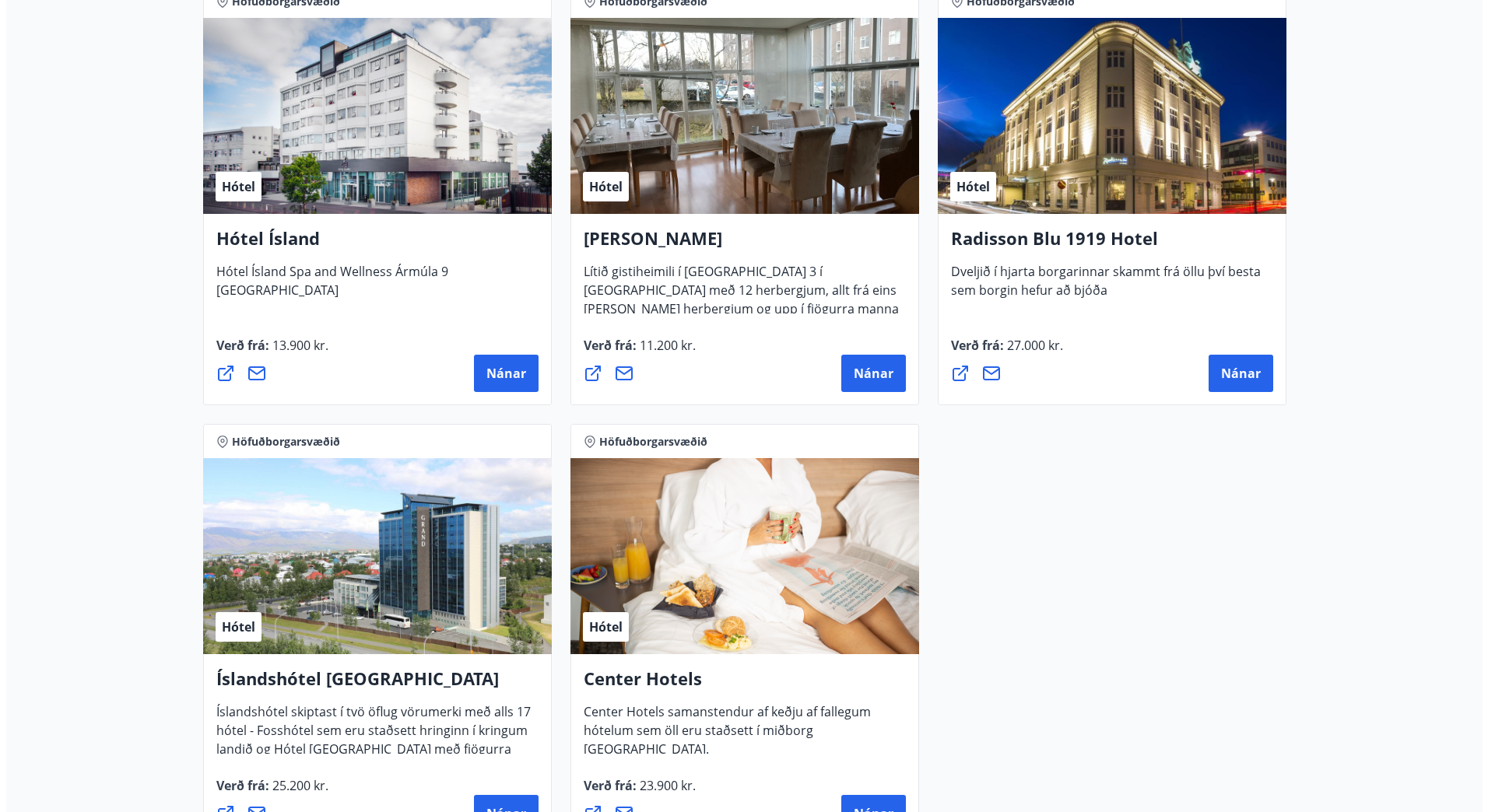
scroll to position [1323, 0]
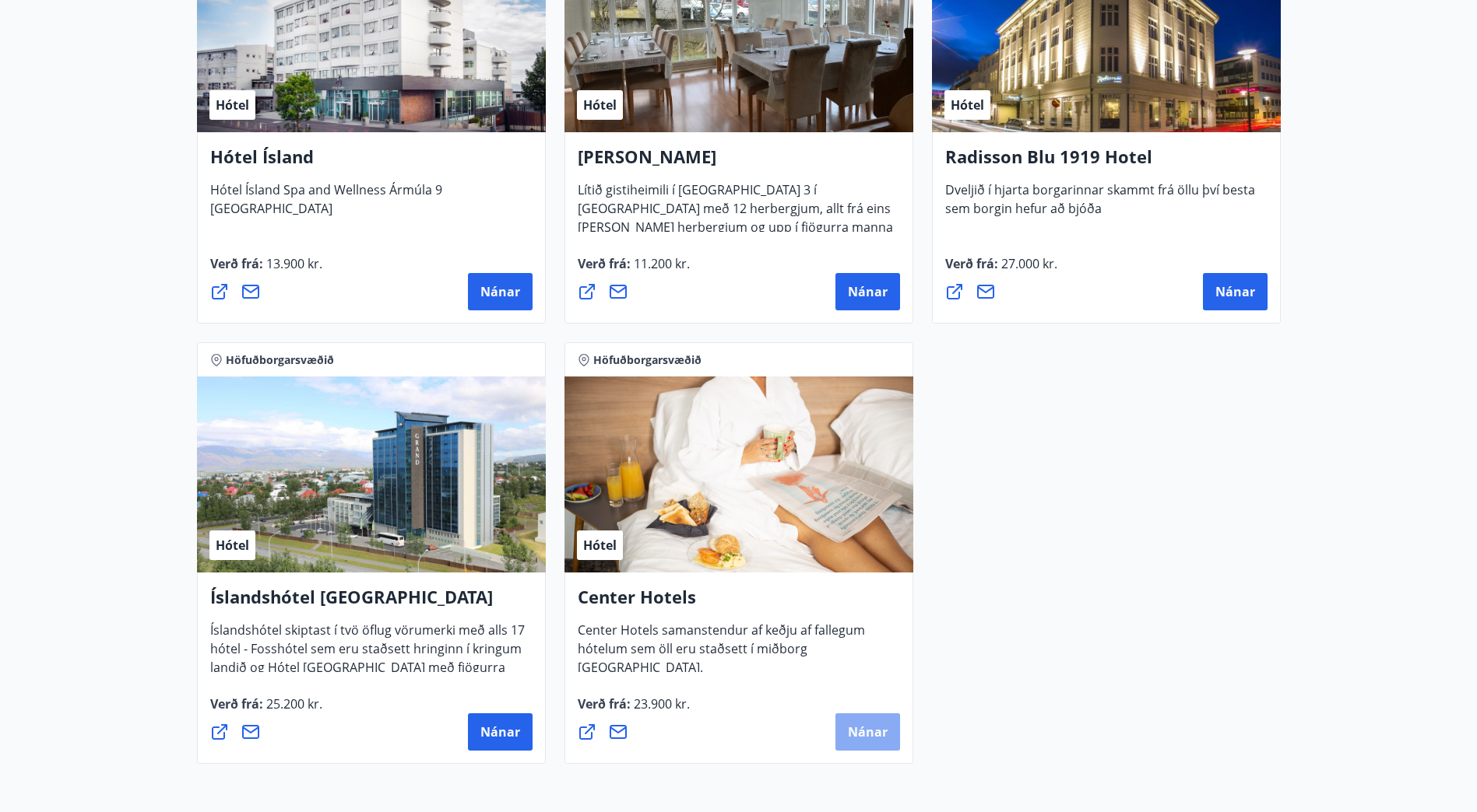
click at [868, 733] on span "Nánar" at bounding box center [868, 733] width 40 height 17
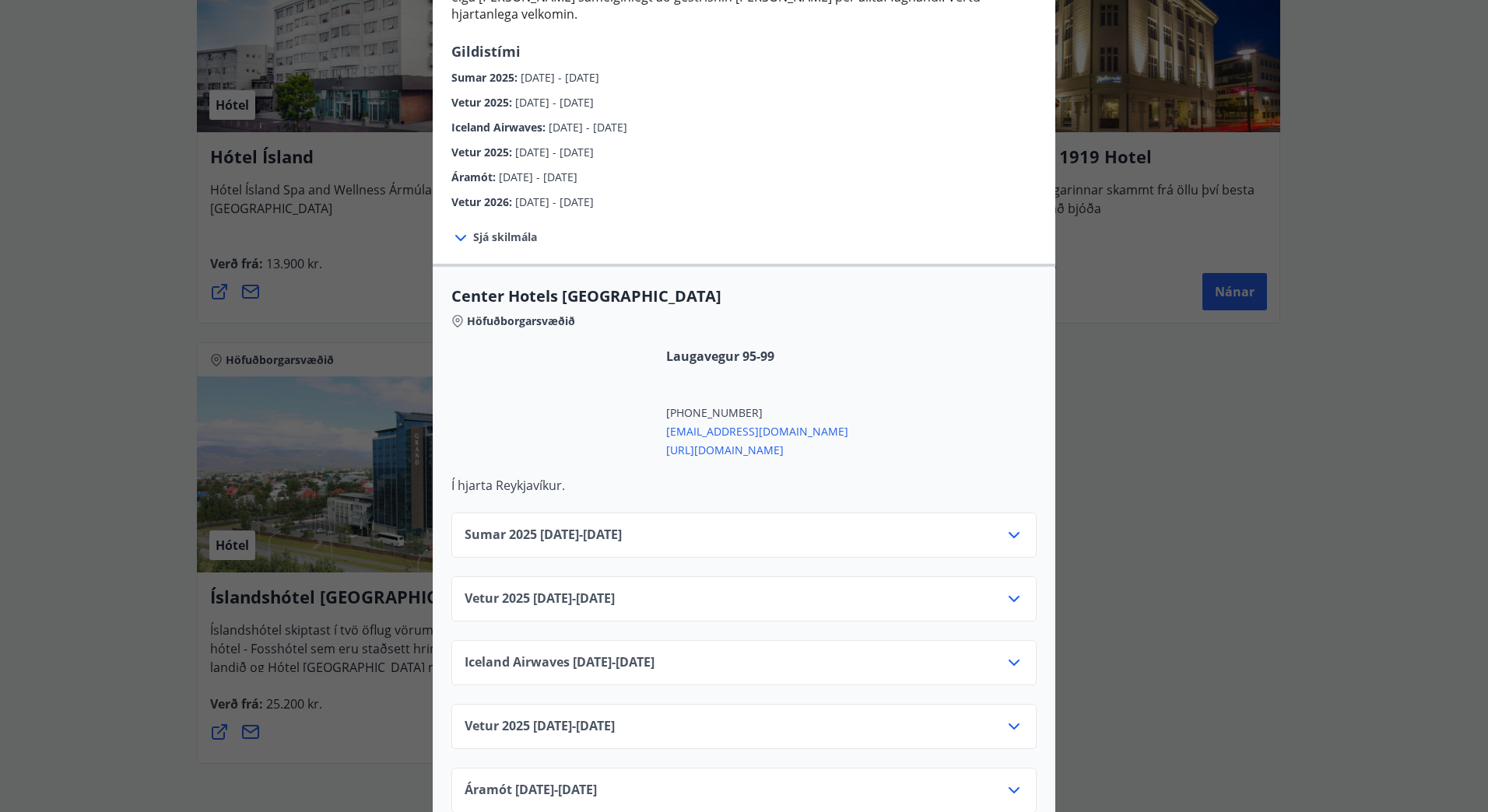
scroll to position [311, 0]
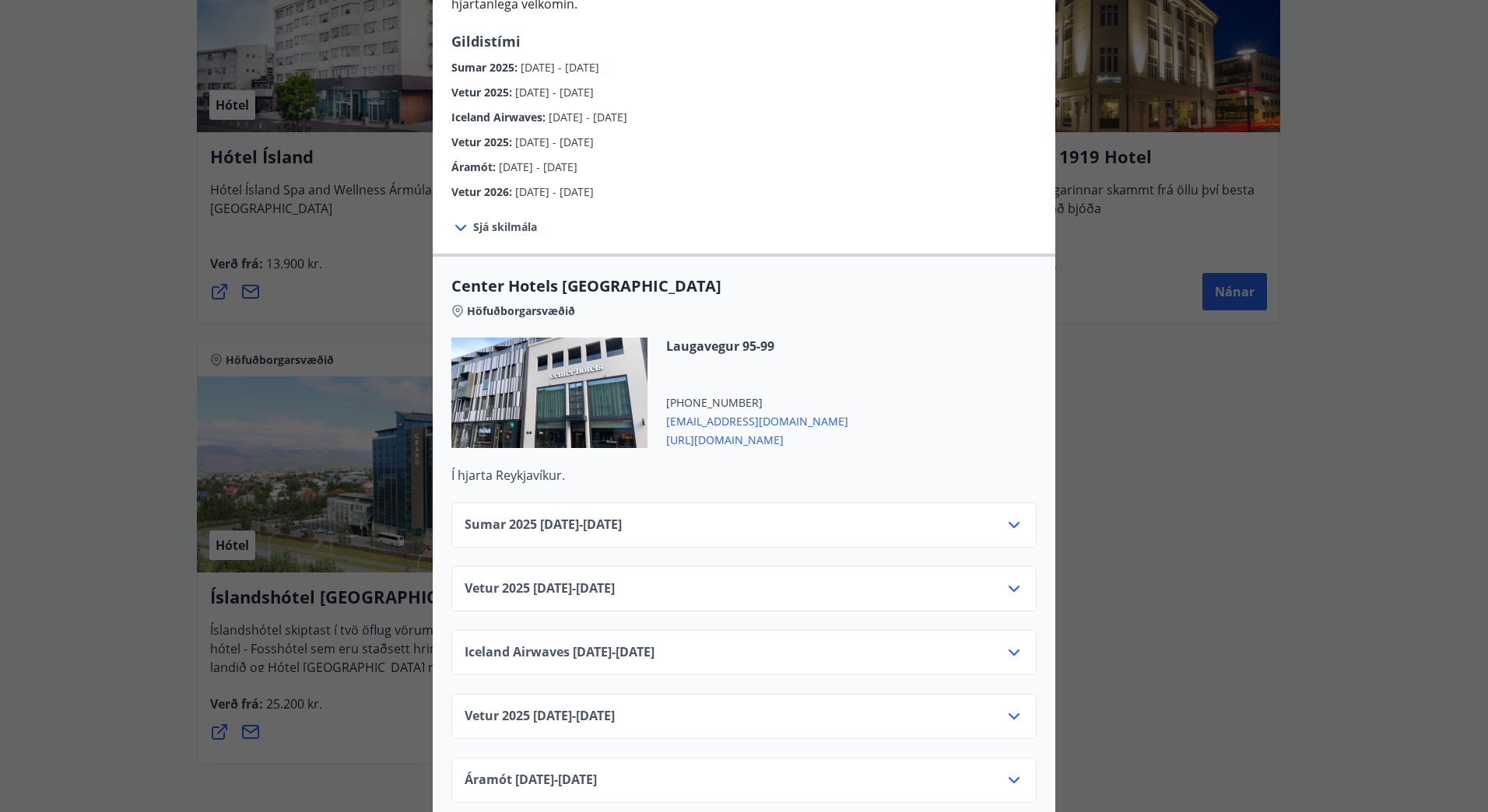
click at [1011, 521] on div "Sumar 2025 01.06.25 - 30.09.25" at bounding box center [744, 532] width 559 height 31
click at [1010, 516] on icon at bounding box center [1014, 525] width 18 height 18
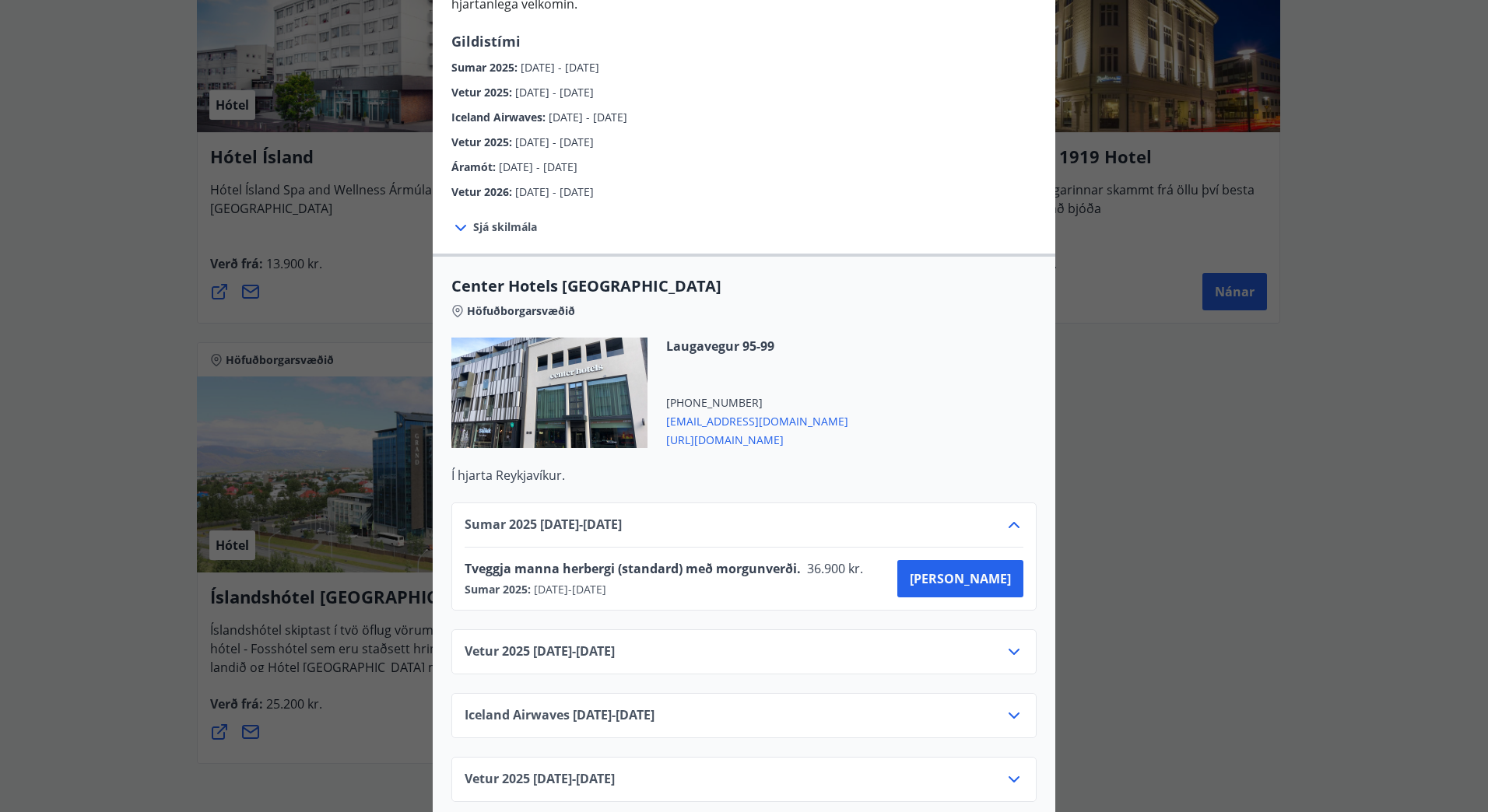
click at [806, 429] on span "https://www.centerhotels.com/is" at bounding box center [757, 438] width 182 height 18
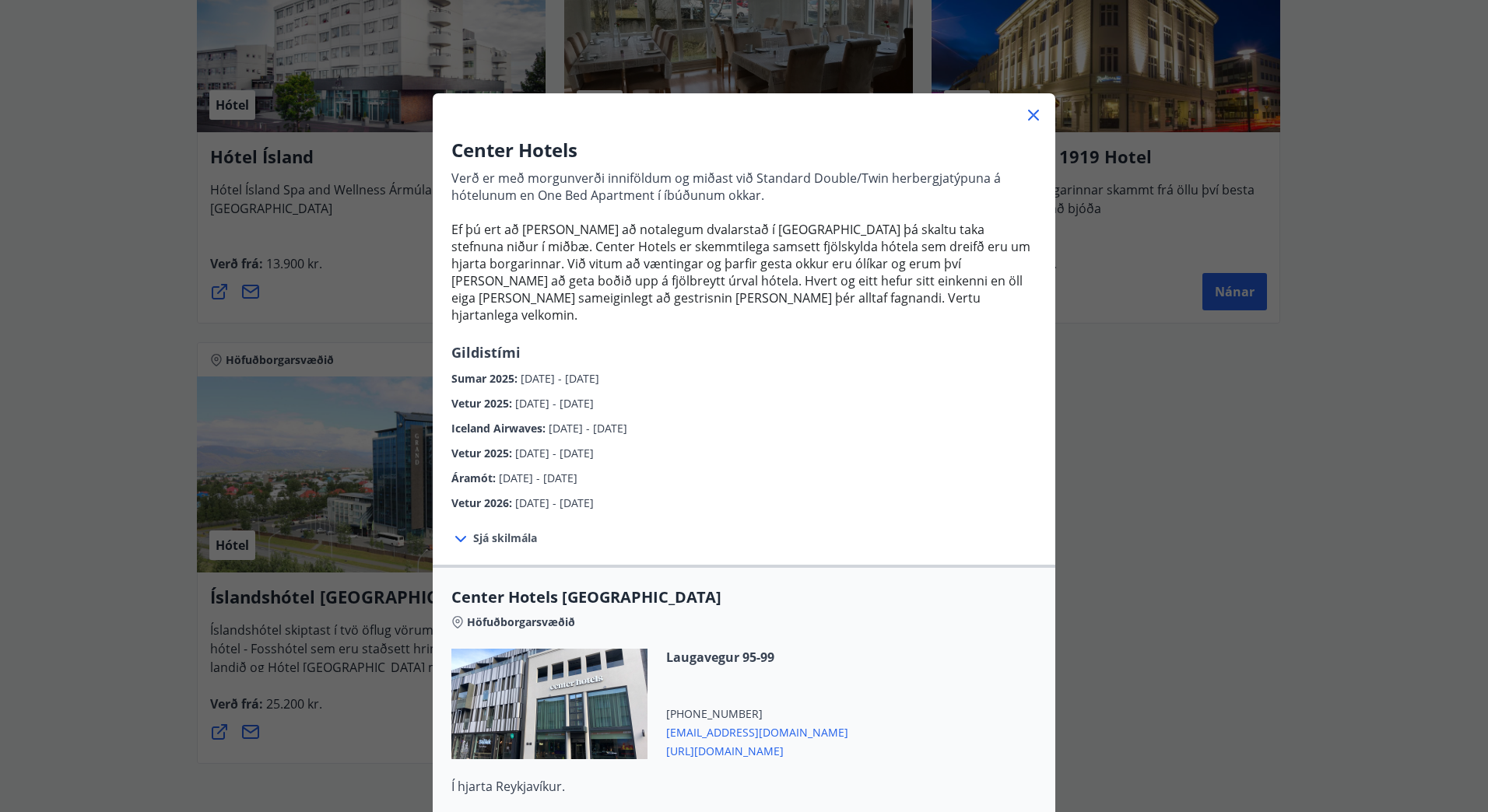
click at [1028, 114] on icon at bounding box center [1034, 115] width 10 height 10
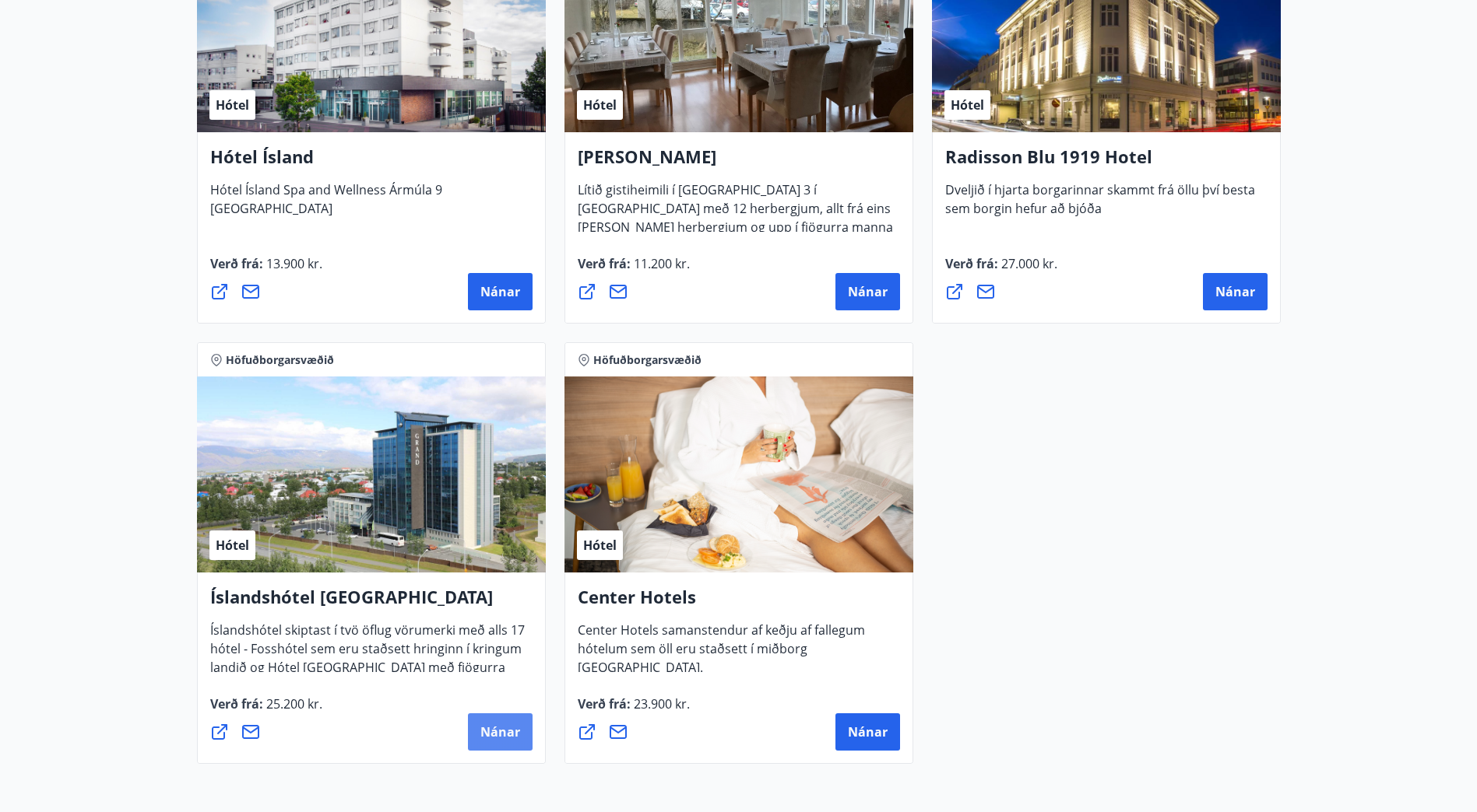
click at [506, 734] on span "Nánar" at bounding box center [500, 733] width 40 height 17
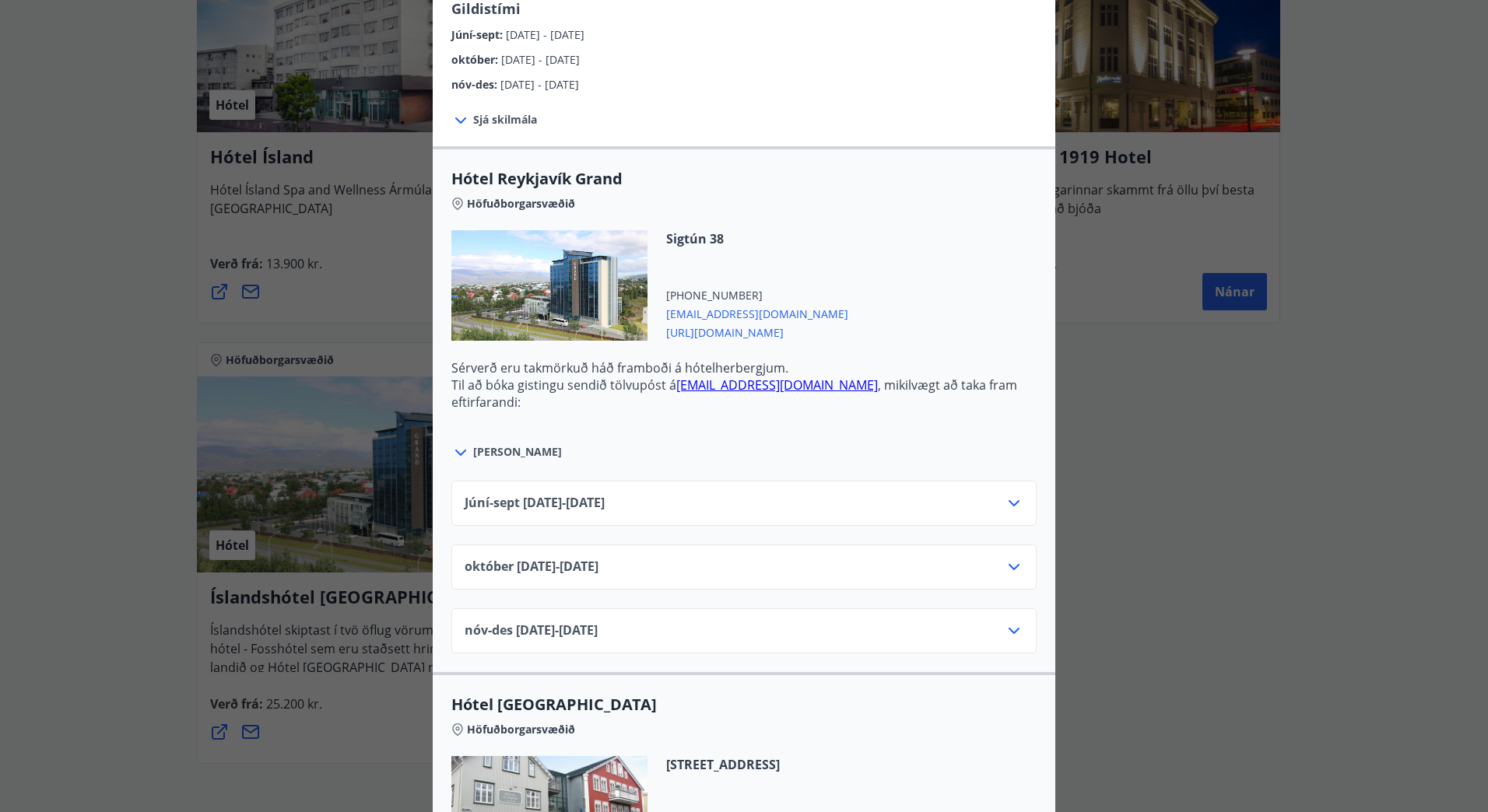
scroll to position [545, 0]
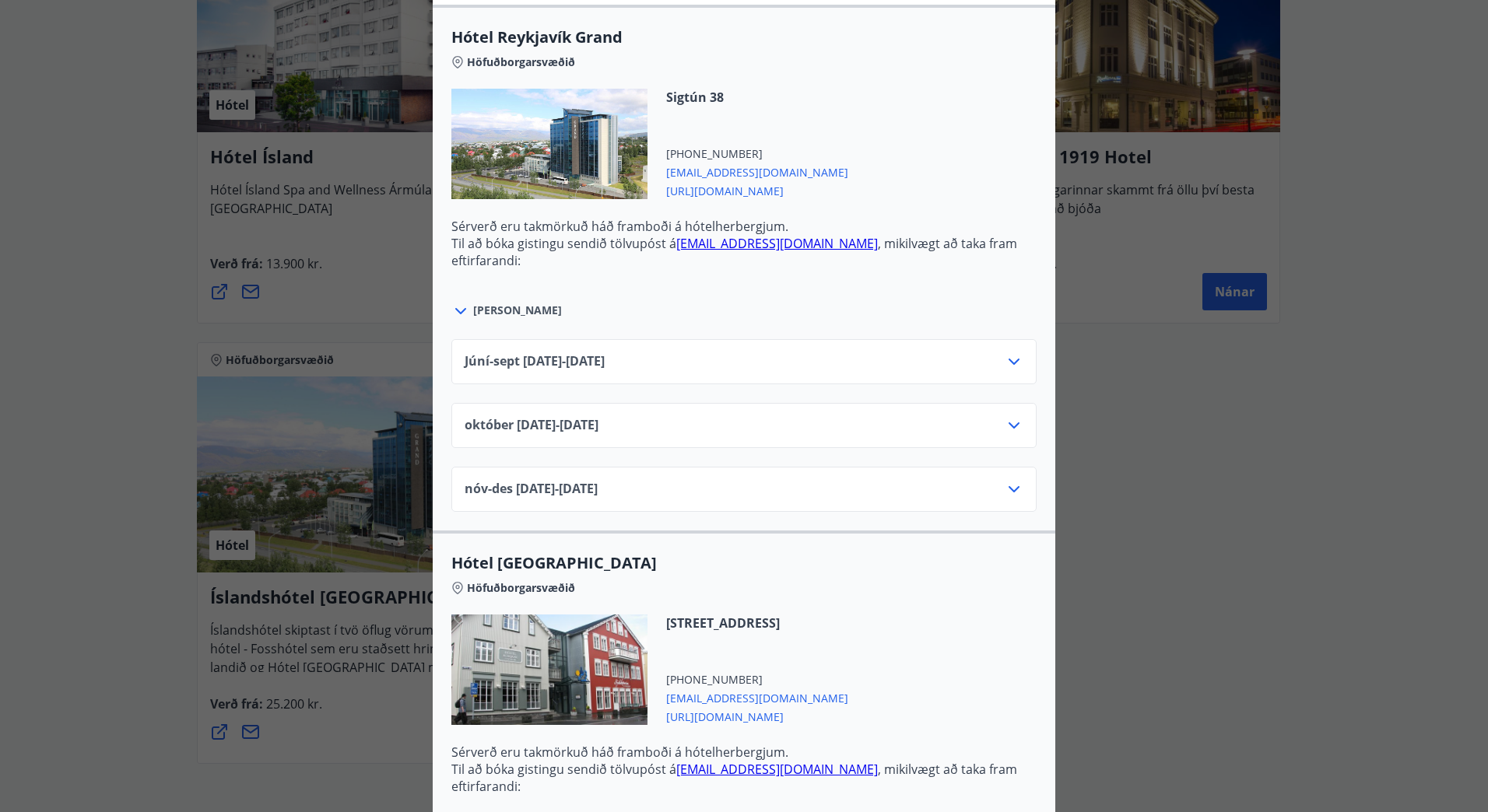
click at [1014, 357] on icon at bounding box center [1014, 361] width 18 height 18
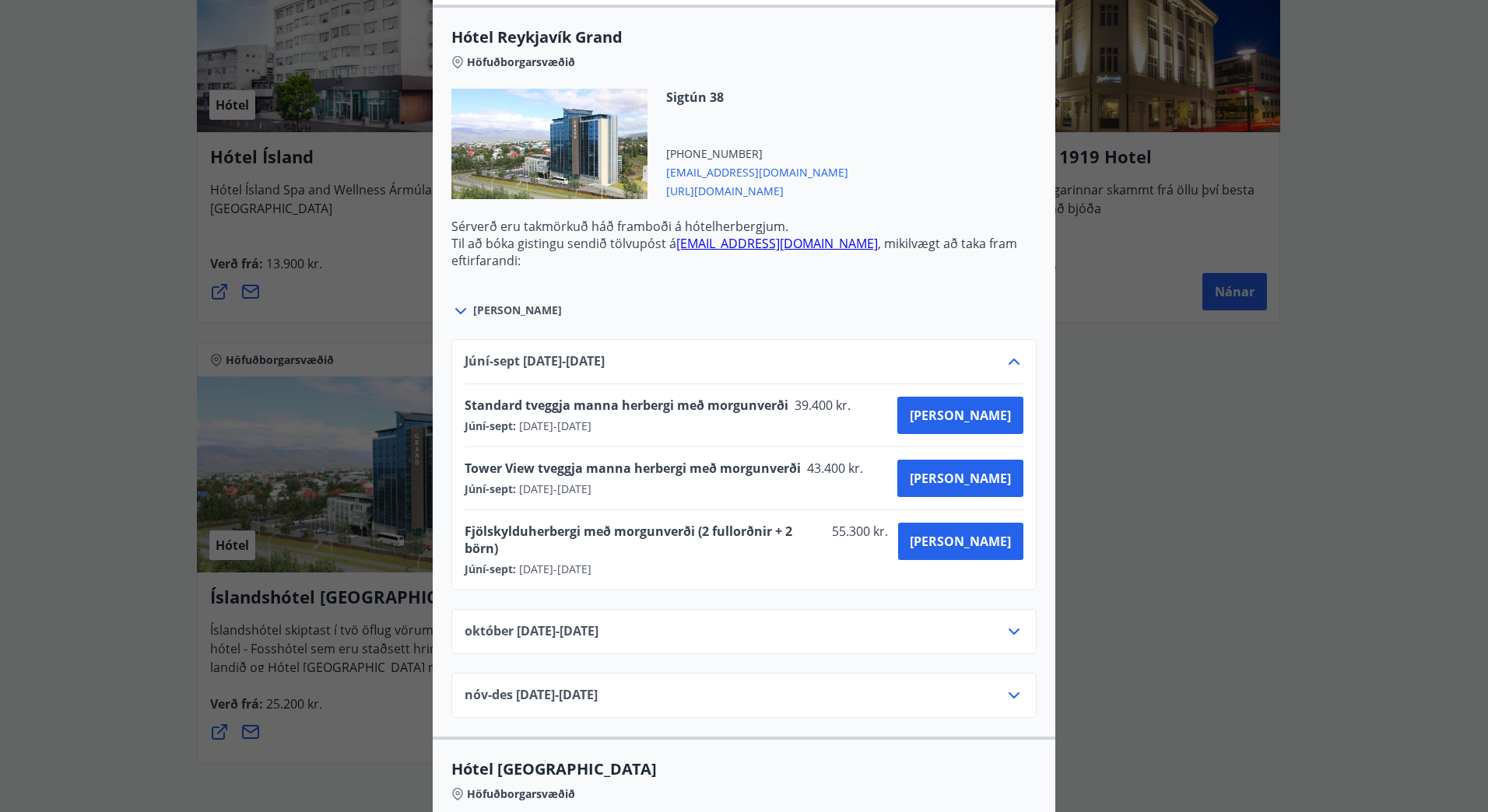
click at [776, 193] on span "https://www.islandshotel.is/is" at bounding box center [757, 189] width 182 height 18
click at [988, 415] on span "Kaupa" at bounding box center [960, 416] width 101 height 17
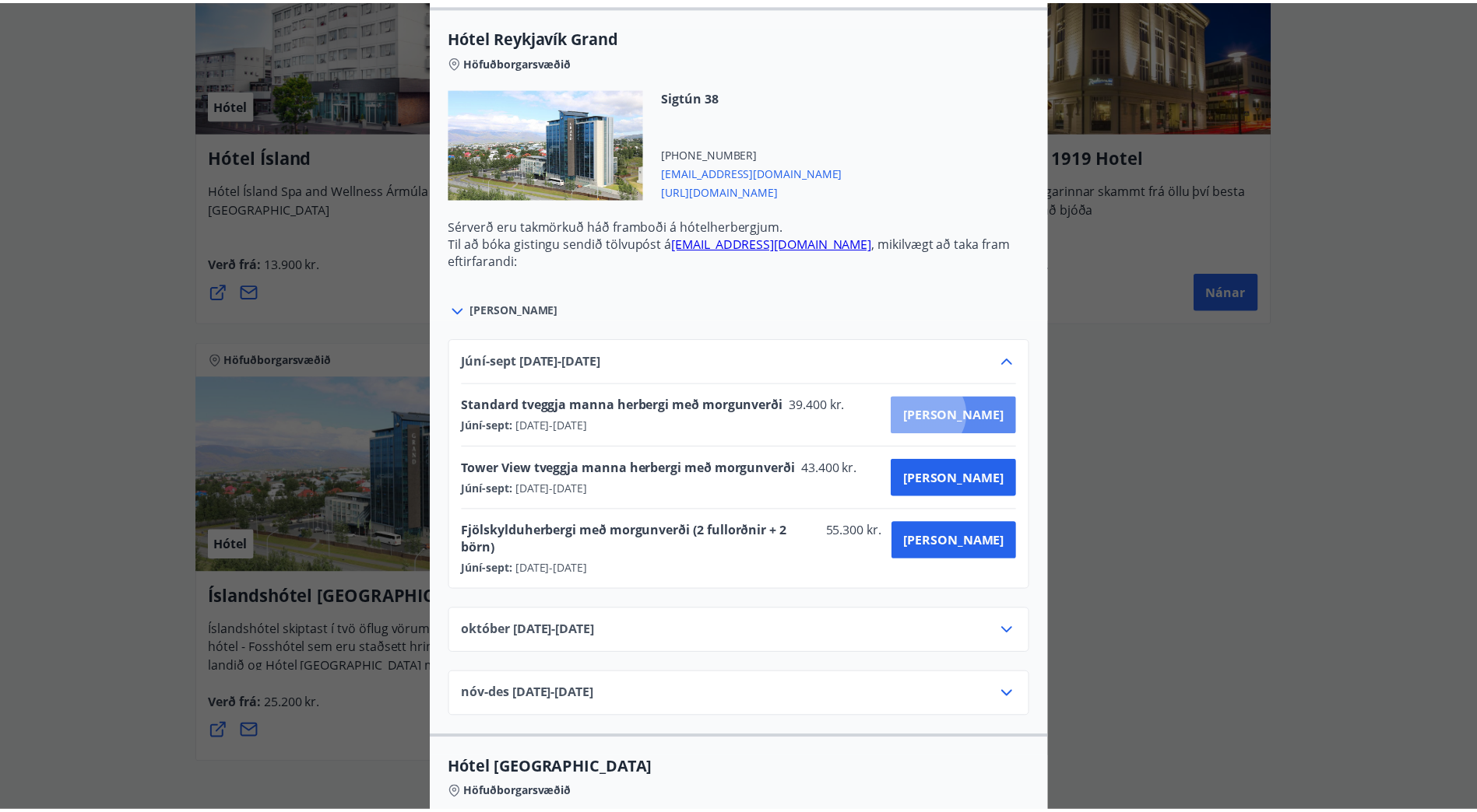
scroll to position [3, 0]
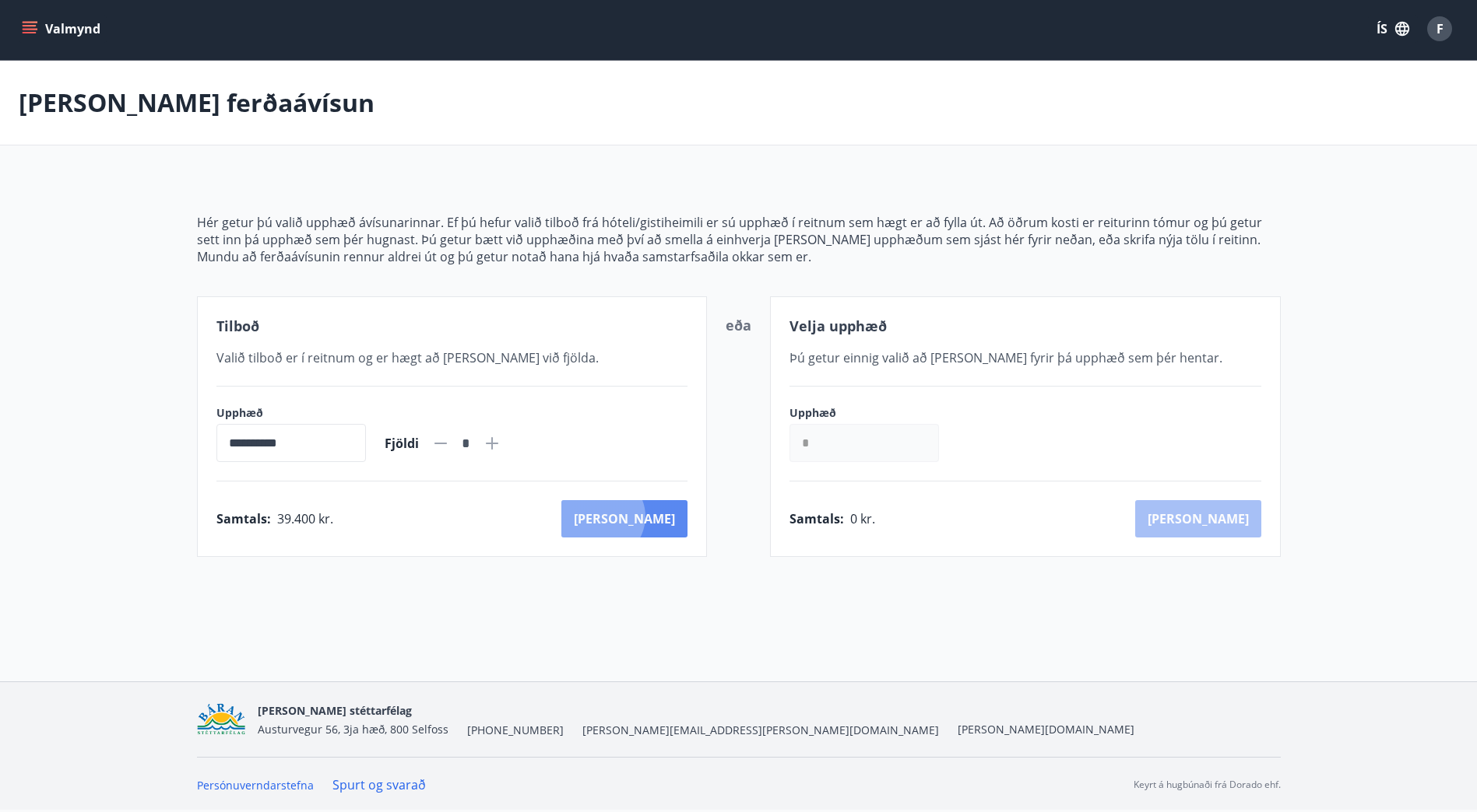
click at [669, 517] on button "Kaup" at bounding box center [624, 519] width 127 height 38
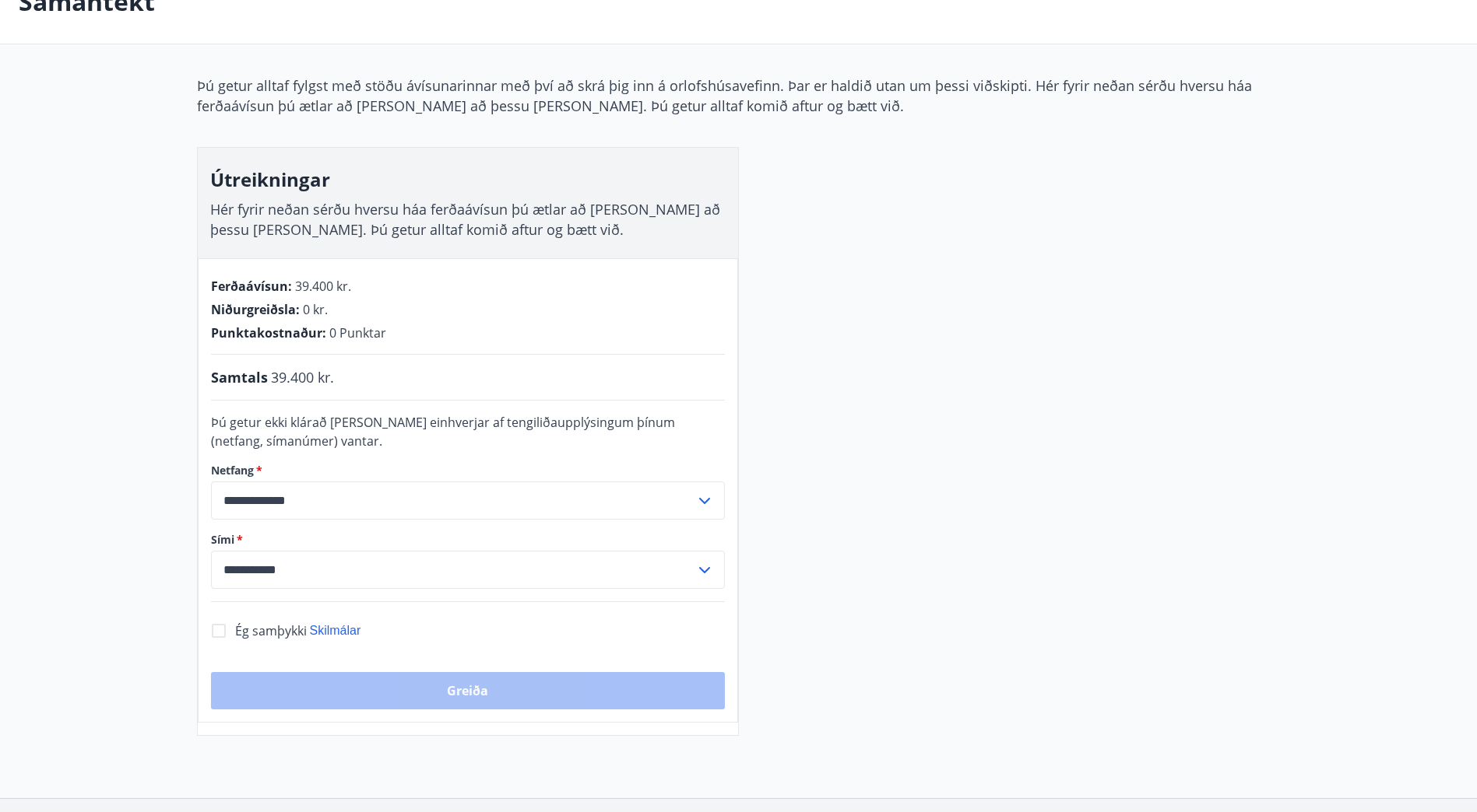
scroll to position [158, 0]
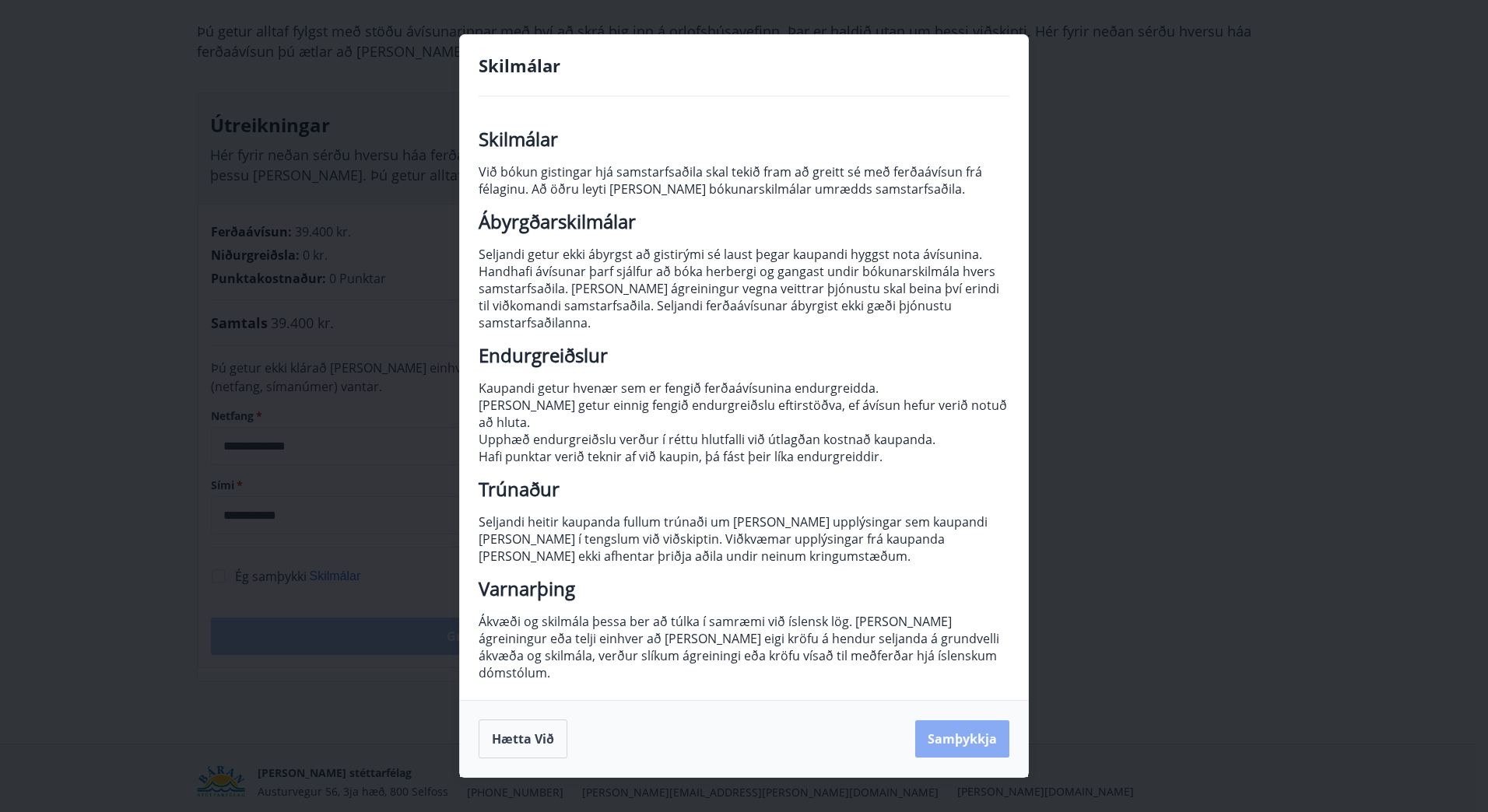
click at [992, 726] on button "Samþykkja" at bounding box center [962, 739] width 94 height 38
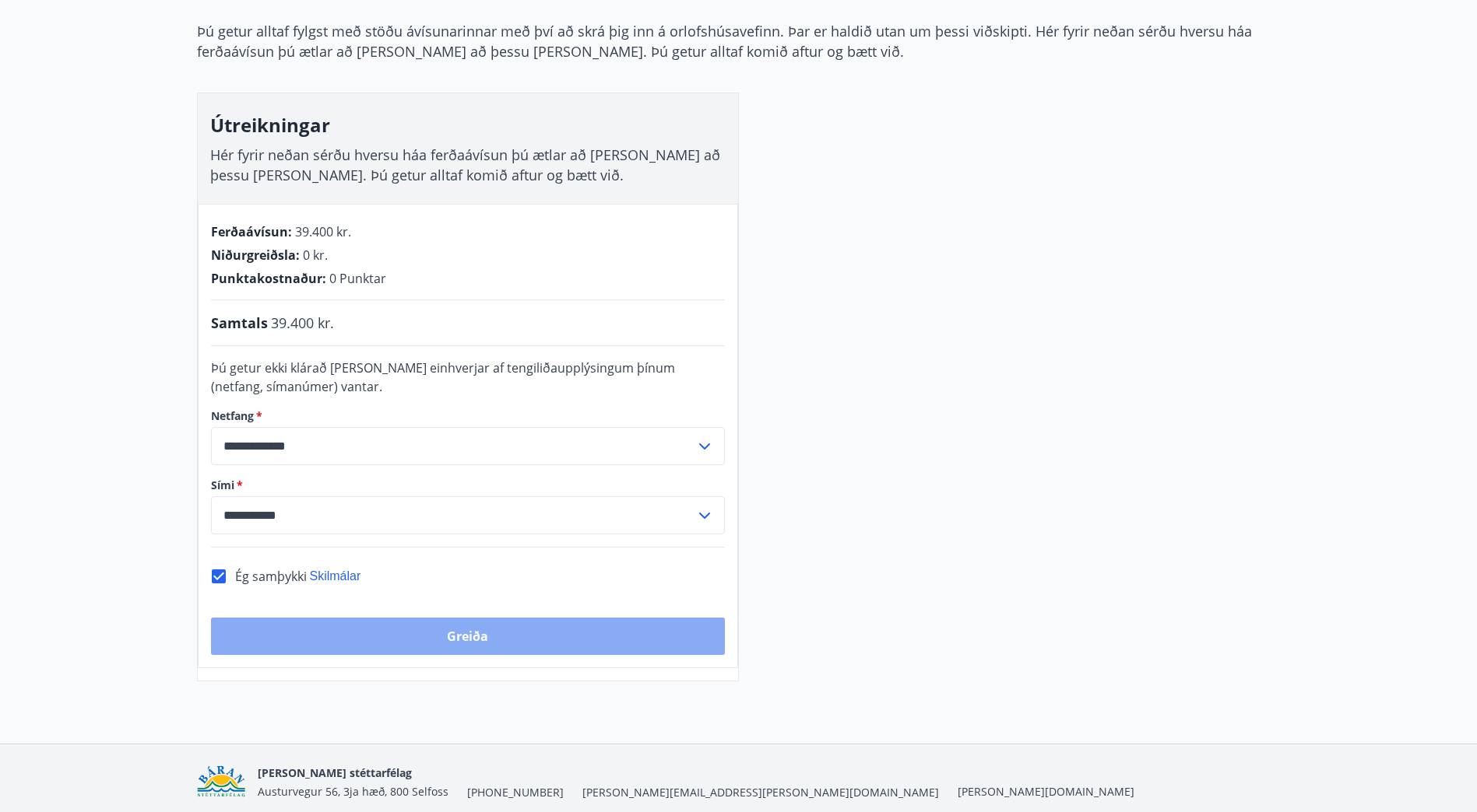
click at [525, 636] on button "Greiða" at bounding box center [468, 636] width 514 height 38
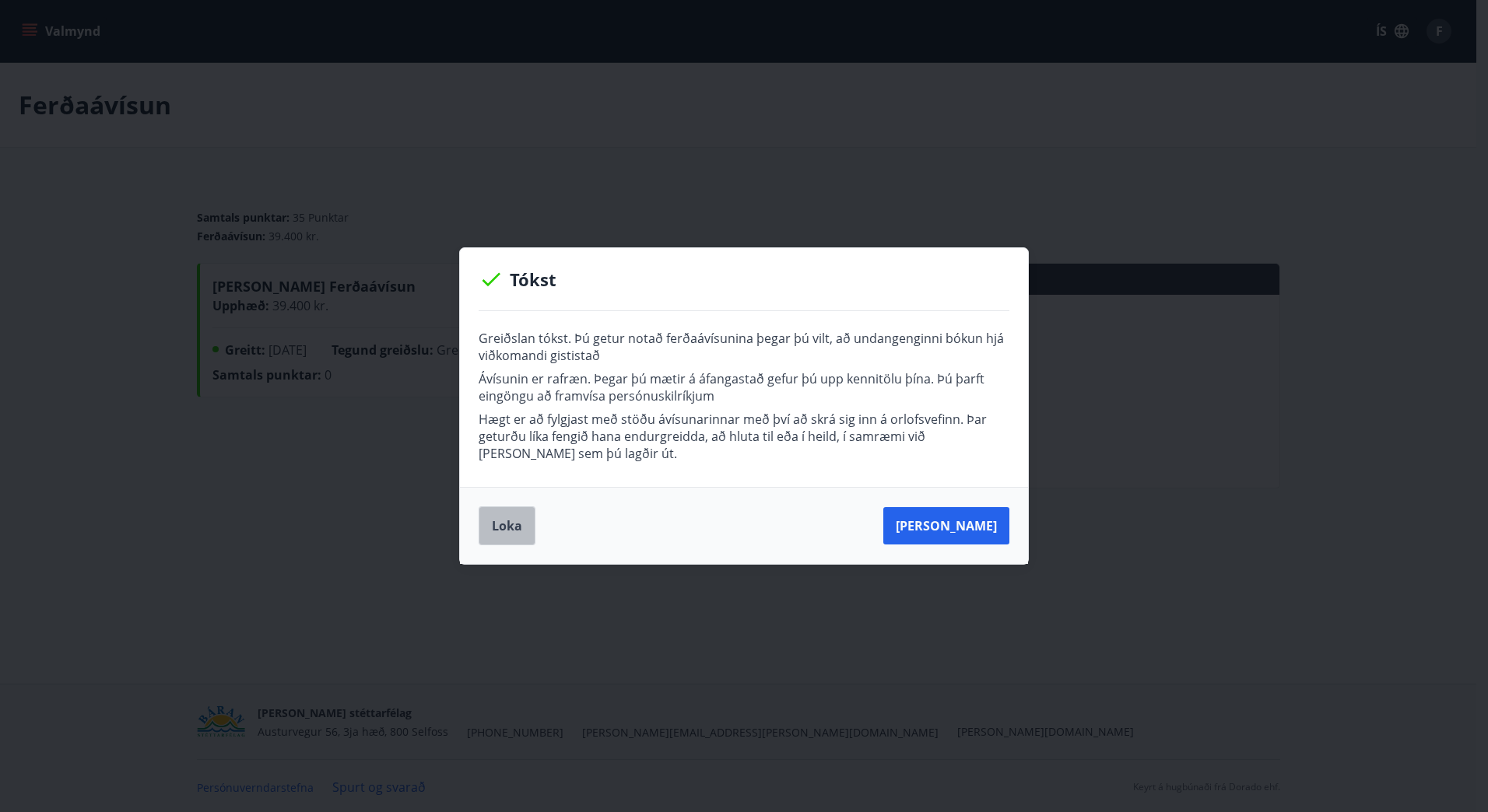
click at [506, 530] on button "Loka" at bounding box center [507, 526] width 57 height 39
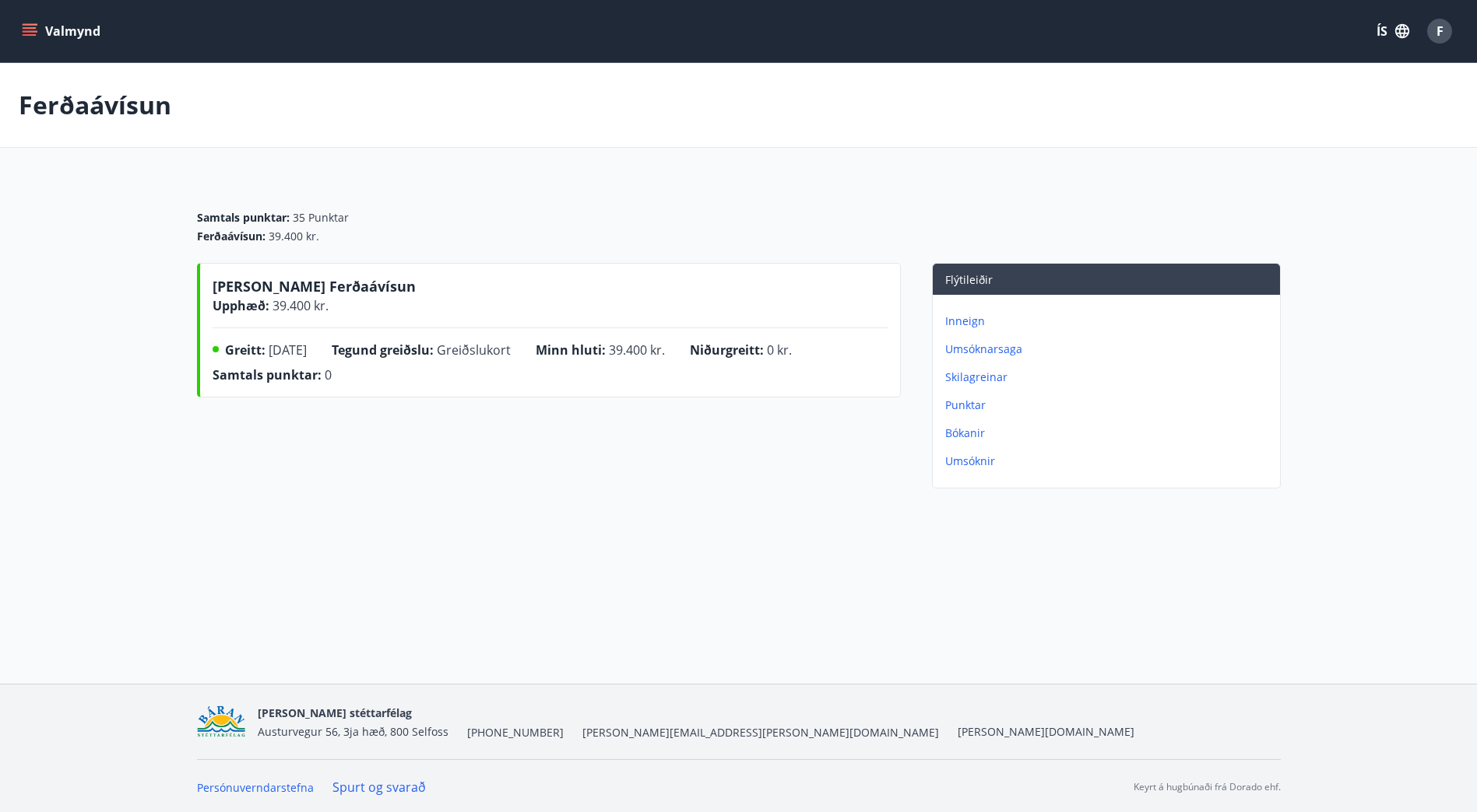
click at [1009, 350] on p "Umsóknarsaga" at bounding box center [1109, 350] width 329 height 16
